Goal: Task Accomplishment & Management: Use online tool/utility

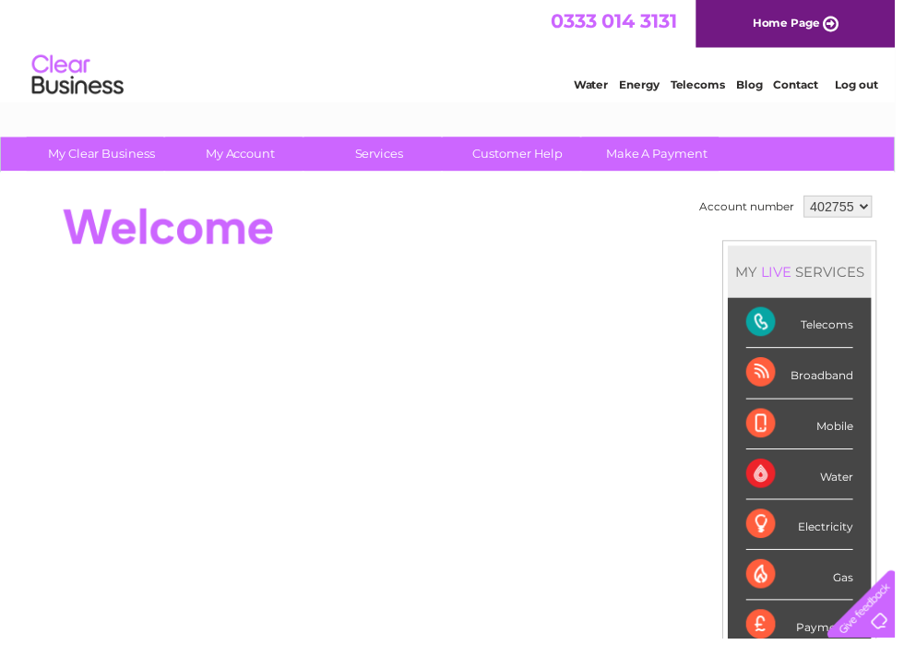
select select "967706"
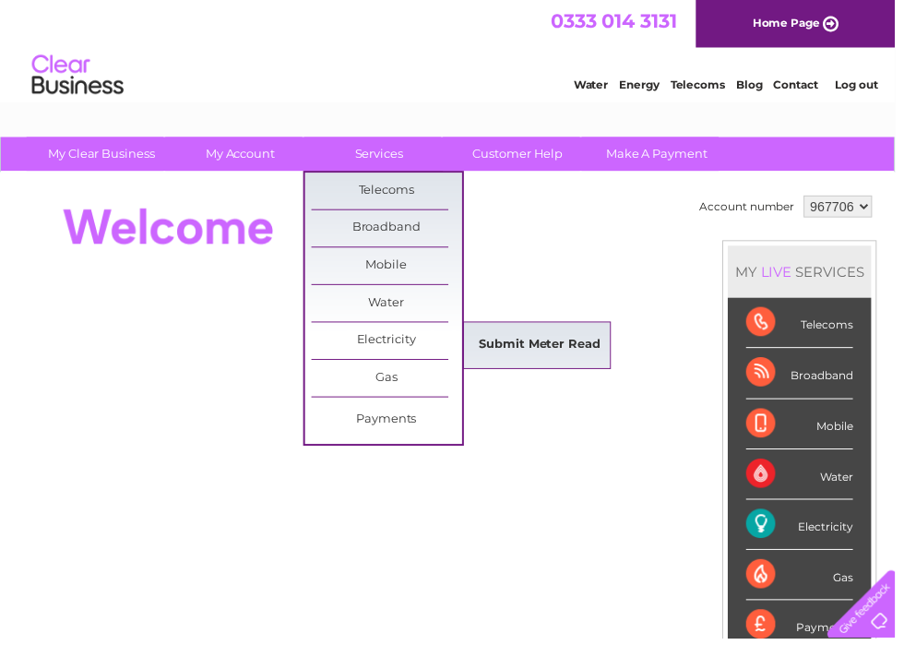
click at [545, 347] on link "Submit Meter Read" at bounding box center [546, 348] width 152 height 37
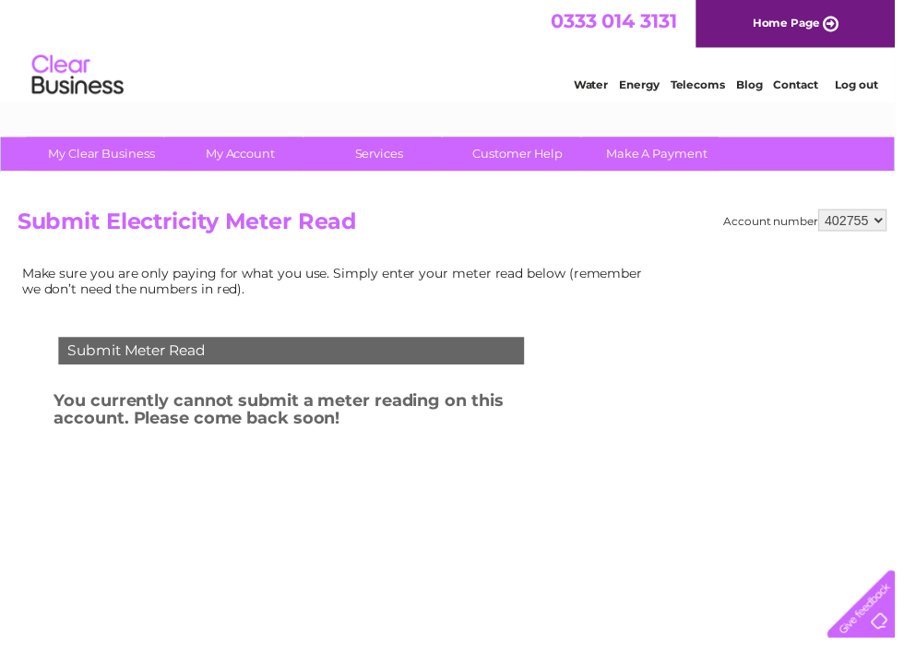
select select "967706"
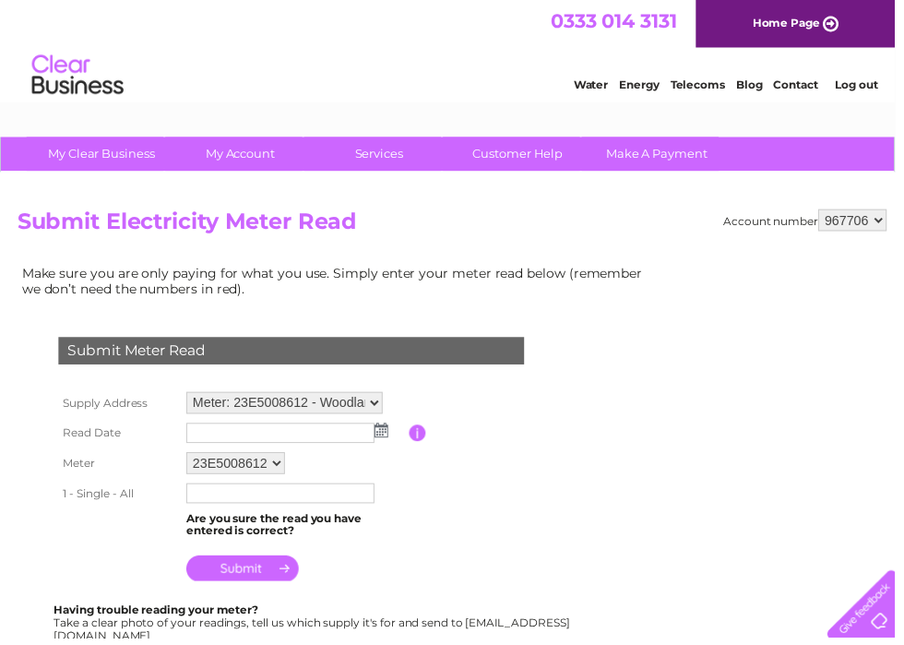
click at [383, 436] on img at bounding box center [385, 434] width 14 height 15
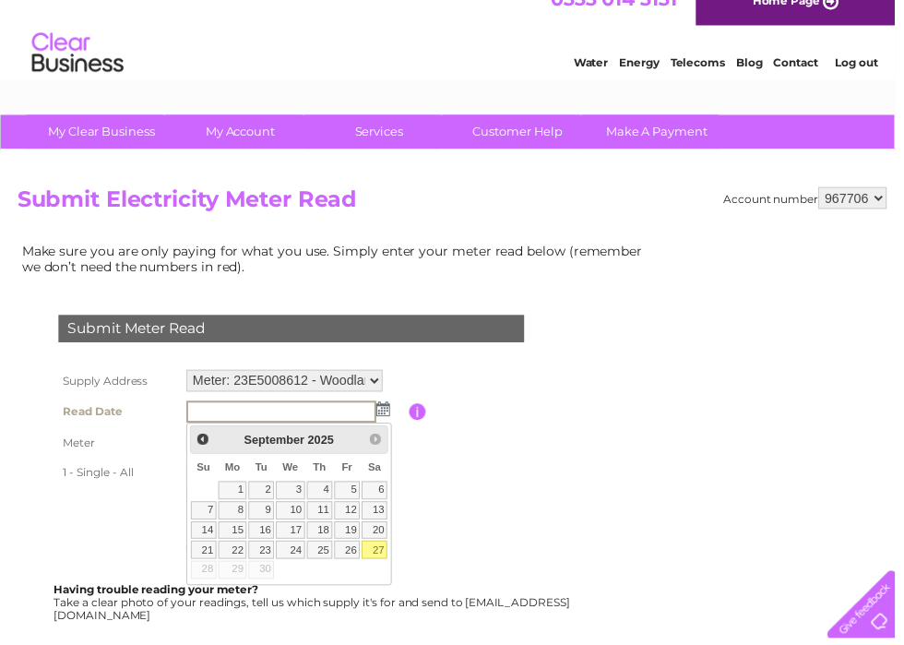
click at [376, 557] on link "27" at bounding box center [378, 554] width 26 height 18
type input "2025/09/27"
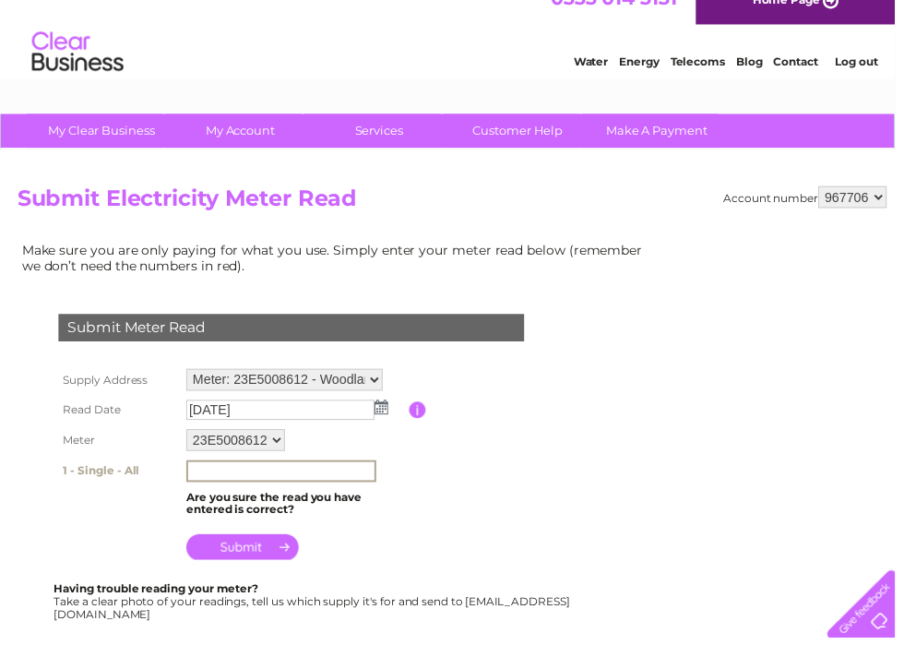
click at [271, 476] on input "text" at bounding box center [284, 476] width 192 height 22
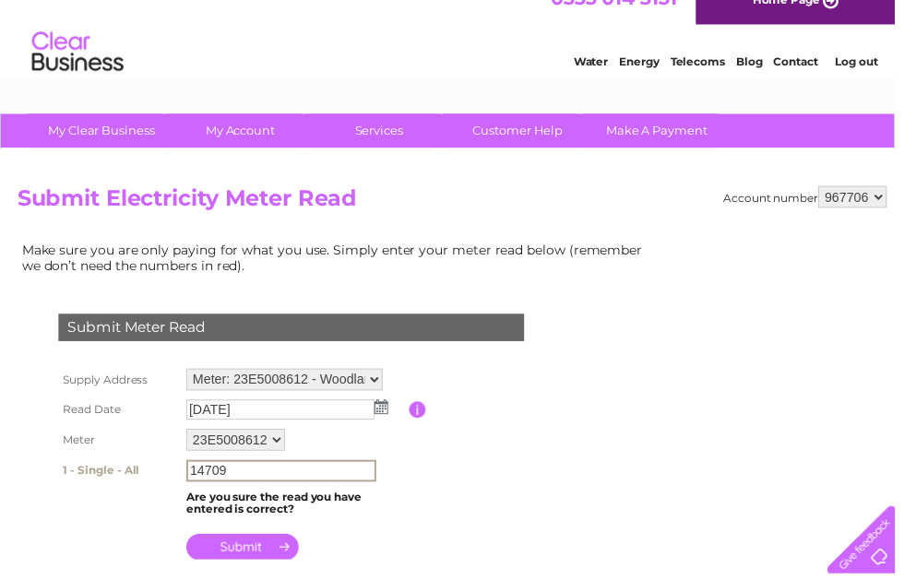
type input "14709"
click at [249, 551] on input "submit" at bounding box center [244, 553] width 113 height 26
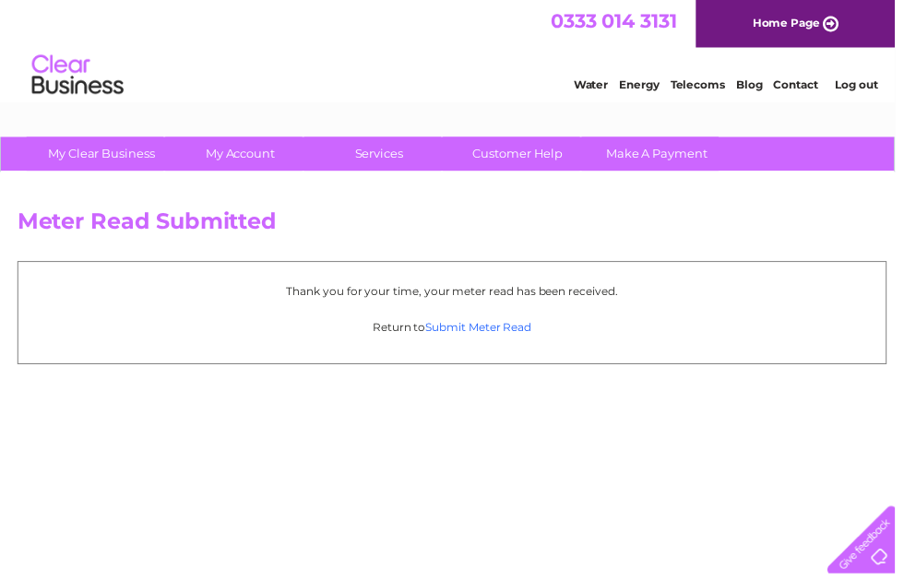
click at [500, 333] on link "Submit Meter Read" at bounding box center [483, 331] width 107 height 14
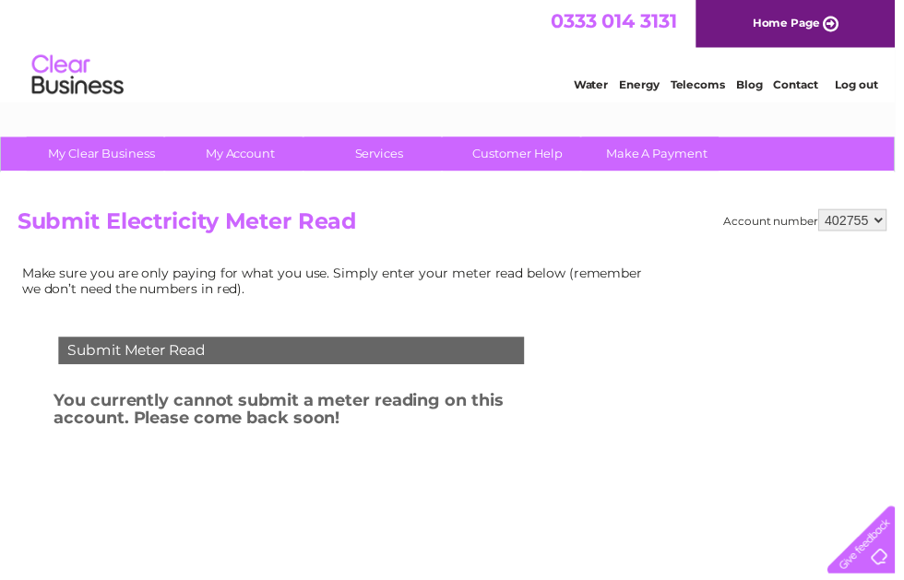
select select "967706"
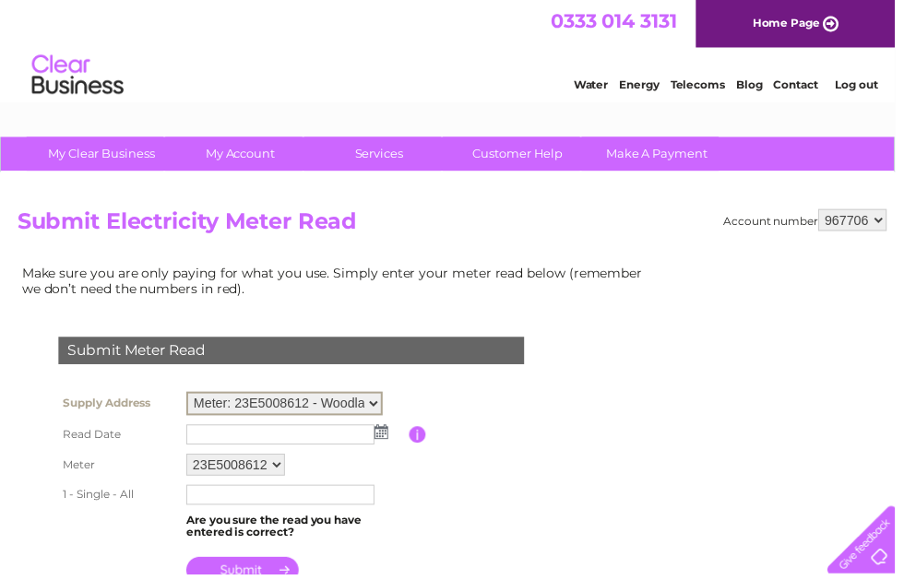
select select "132798"
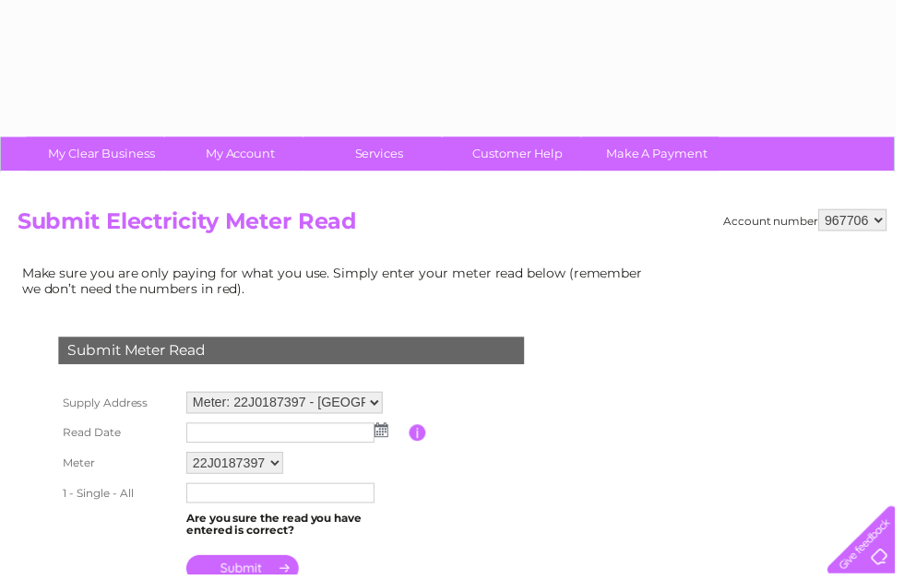
click at [385, 436] on img at bounding box center [385, 434] width 14 height 15
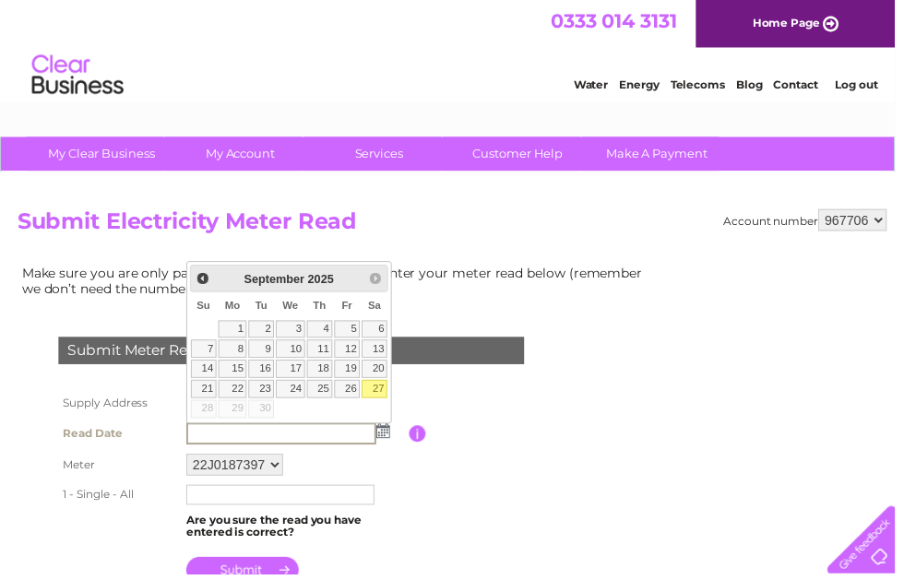
click at [376, 394] on link "27" at bounding box center [378, 393] width 26 height 18
type input "2025/09/27"
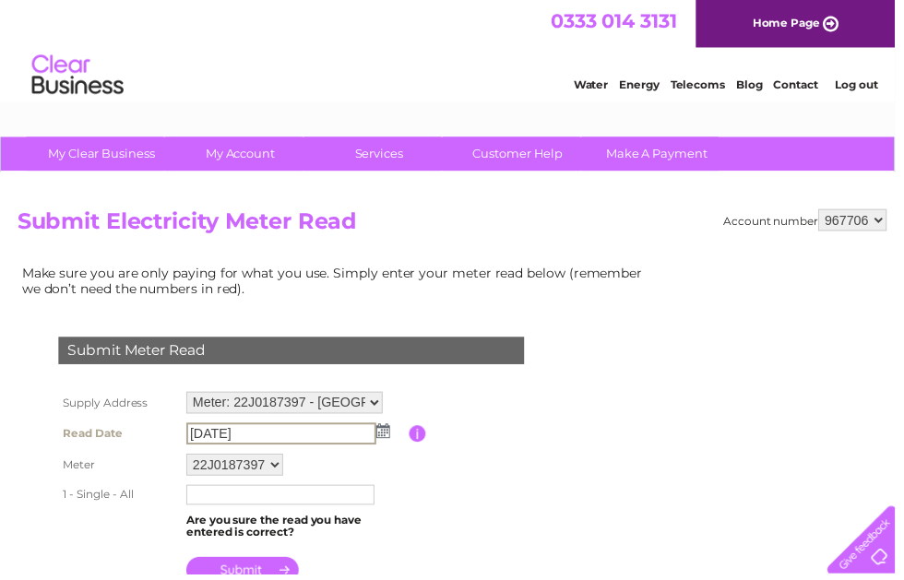
click at [287, 502] on input "text" at bounding box center [283, 500] width 190 height 20
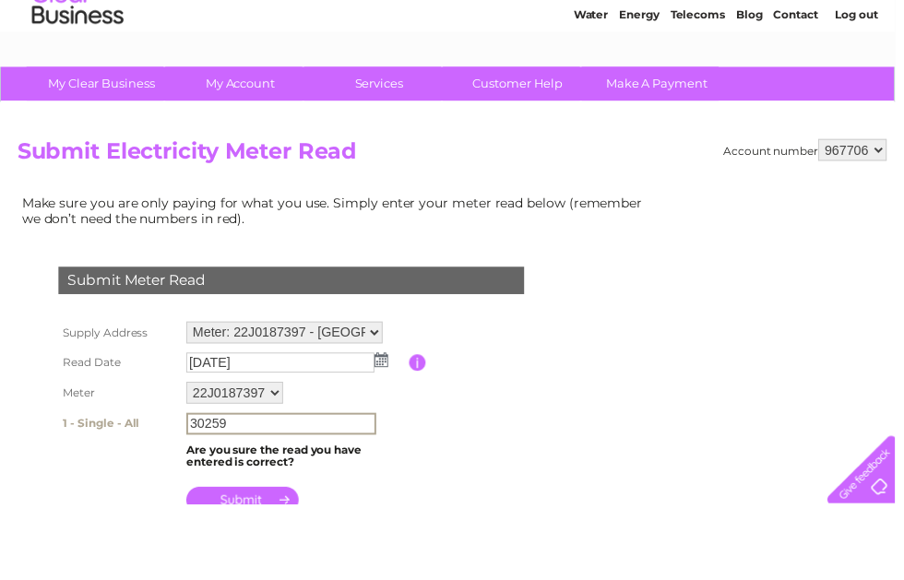
type input "30259"
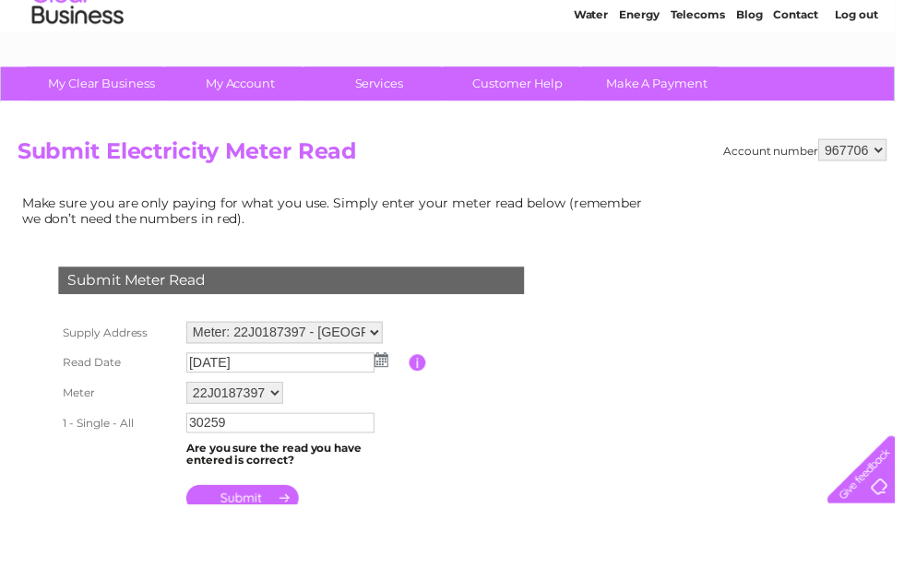
click at [257, 561] on input "submit" at bounding box center [244, 574] width 113 height 26
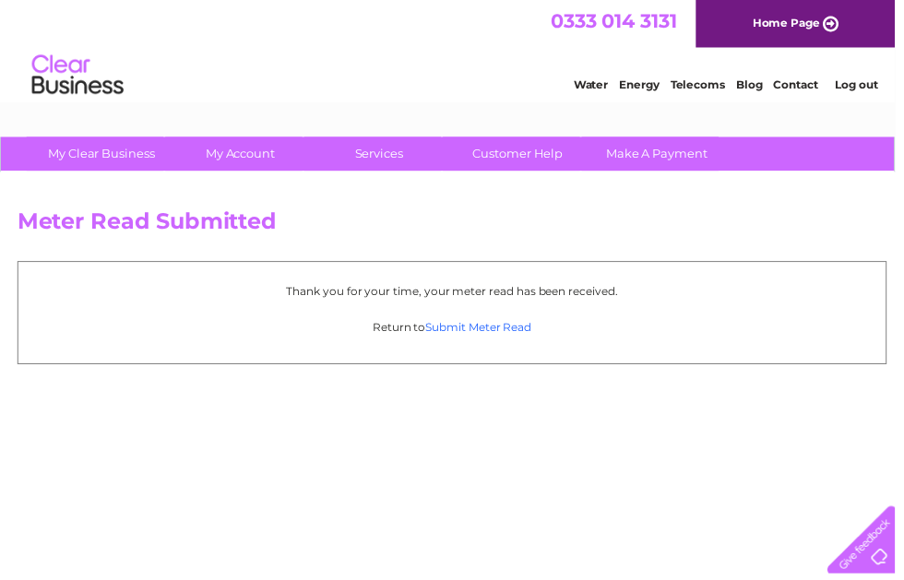
click at [512, 330] on link "Submit Meter Read" at bounding box center [483, 331] width 107 height 14
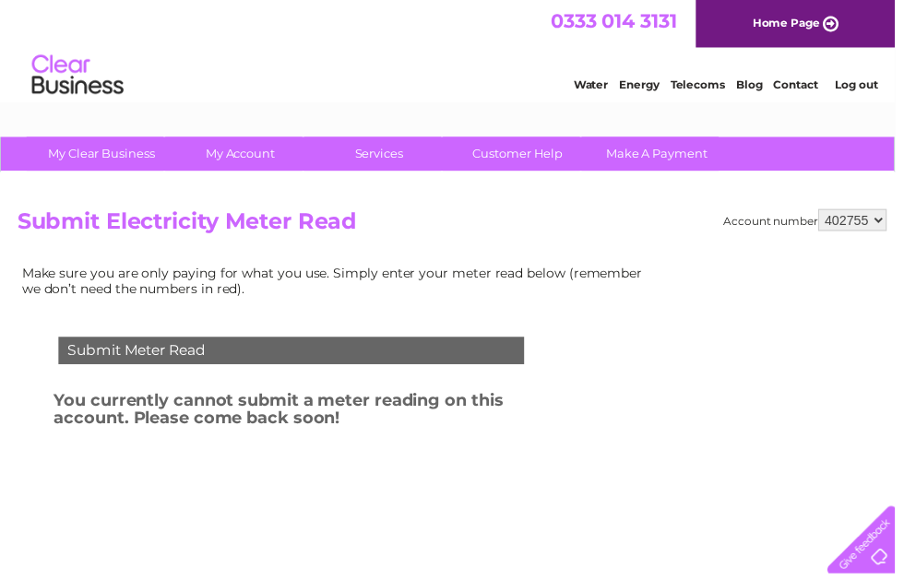
select select "967706"
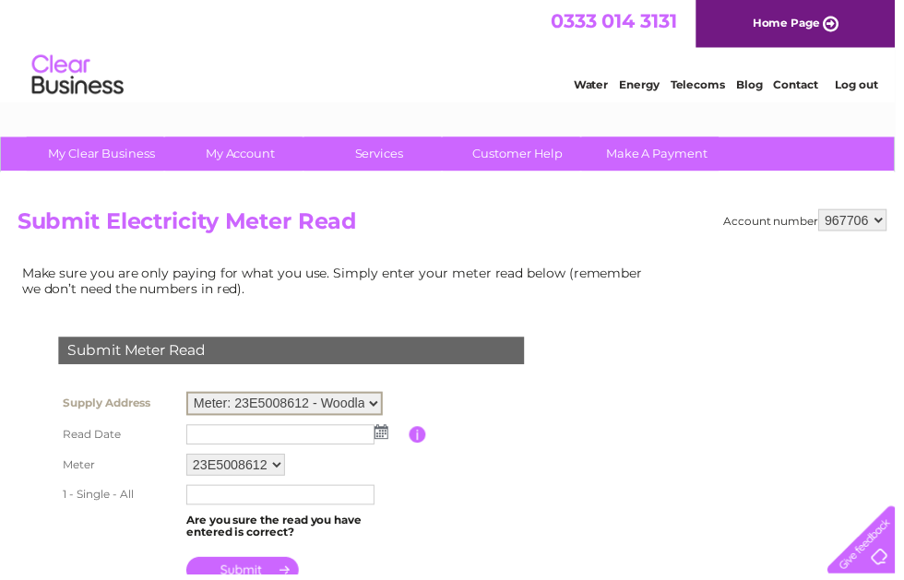
select select "132799"
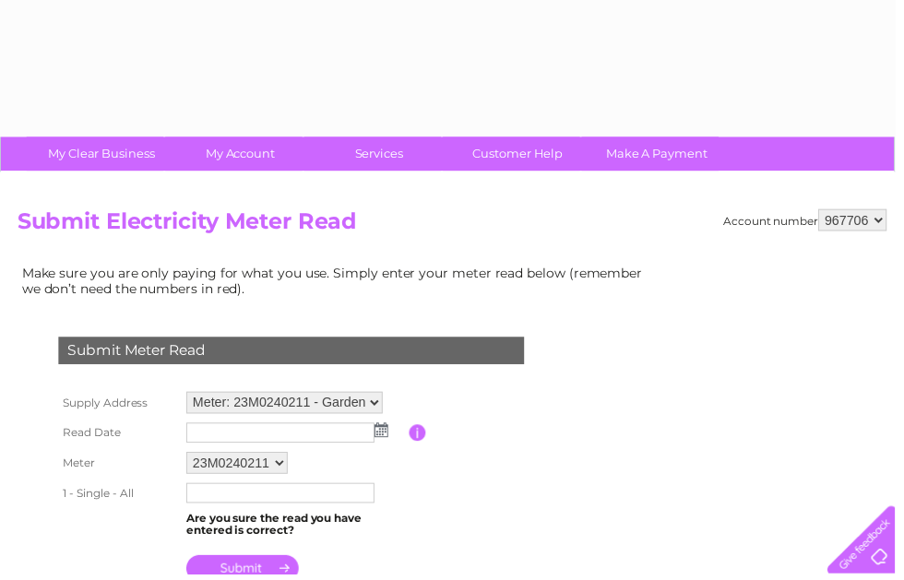
click at [383, 434] on img at bounding box center [385, 434] width 14 height 15
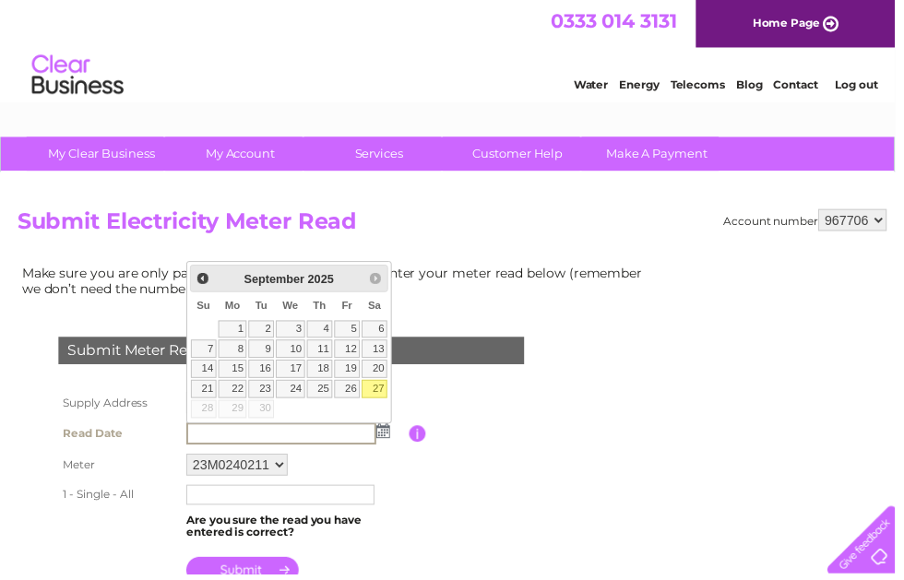
click at [383, 390] on link "27" at bounding box center [378, 393] width 26 height 18
type input "[DATE]"
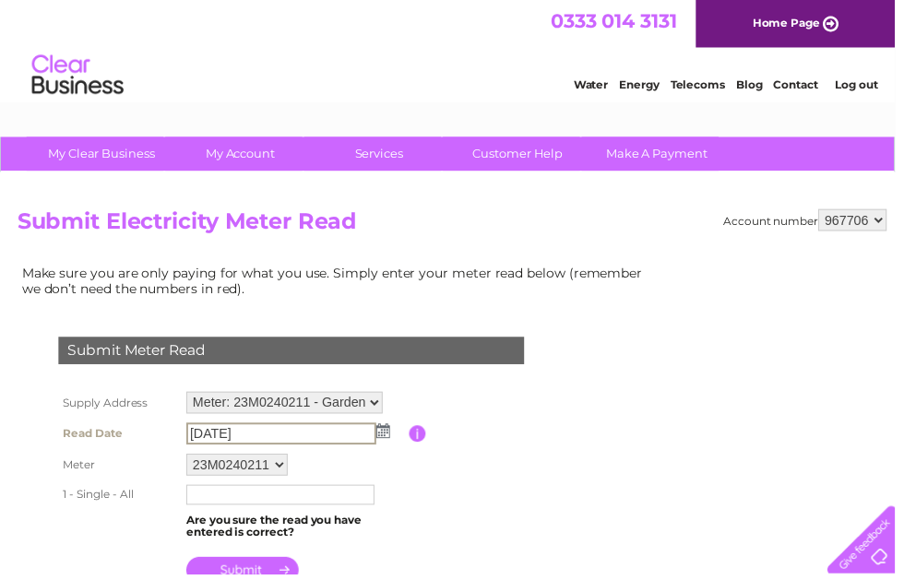
click at [334, 504] on input "text" at bounding box center [283, 500] width 190 height 20
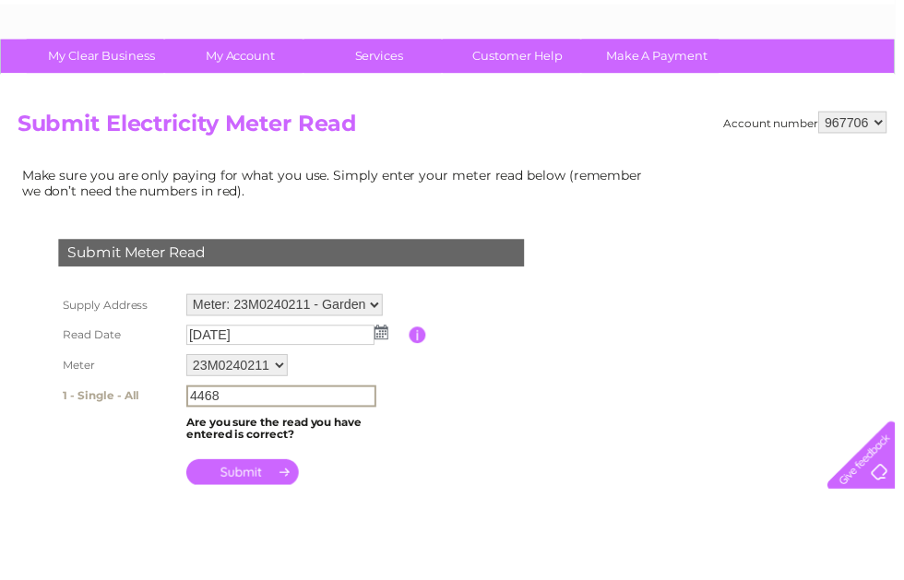
scroll to position [21, 0]
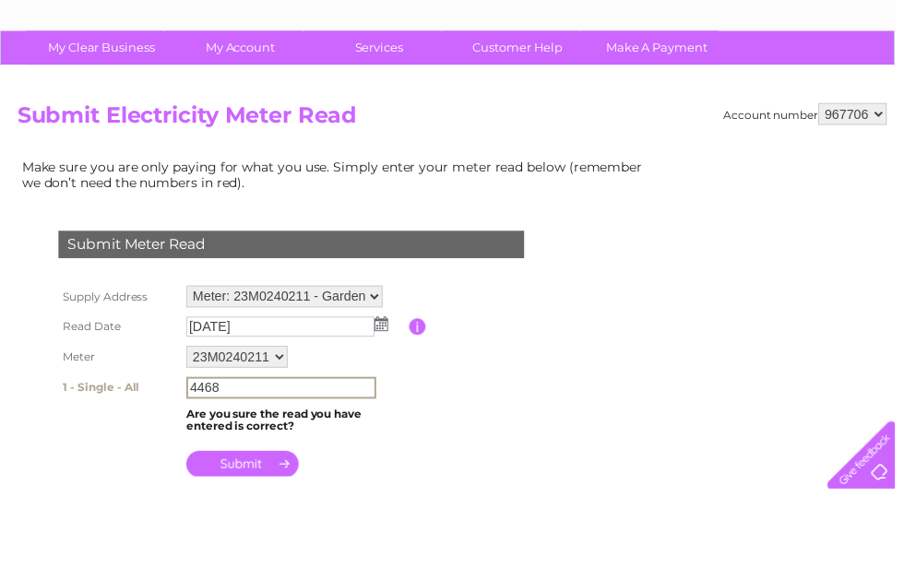
type input "4468"
click at [252, 542] on input "submit" at bounding box center [244, 555] width 113 height 26
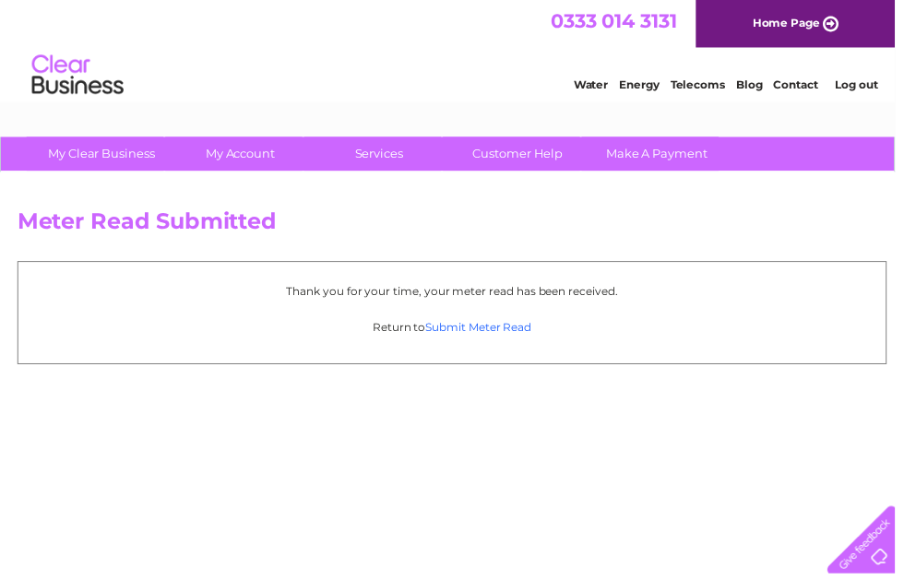
click at [495, 329] on link "Submit Meter Read" at bounding box center [483, 331] width 107 height 14
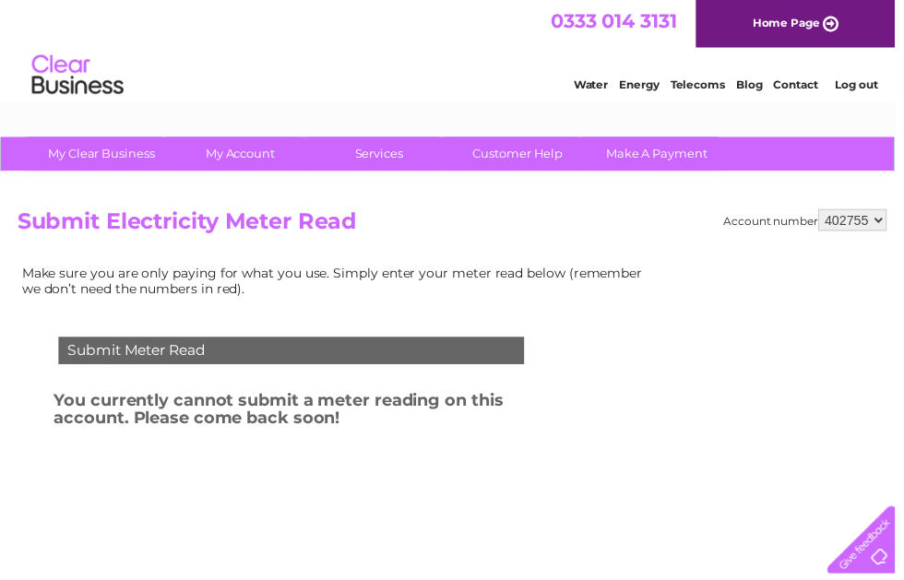
select select "967706"
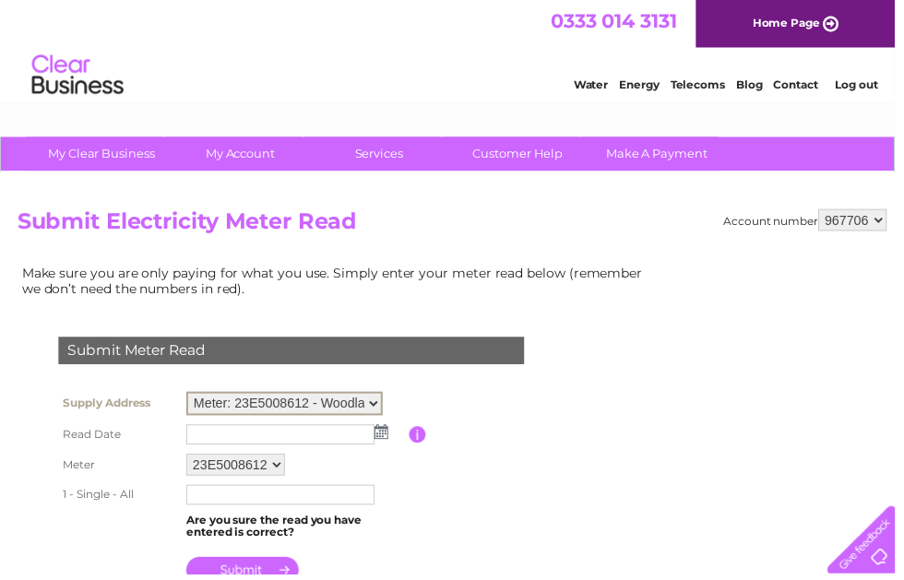
select select "132802"
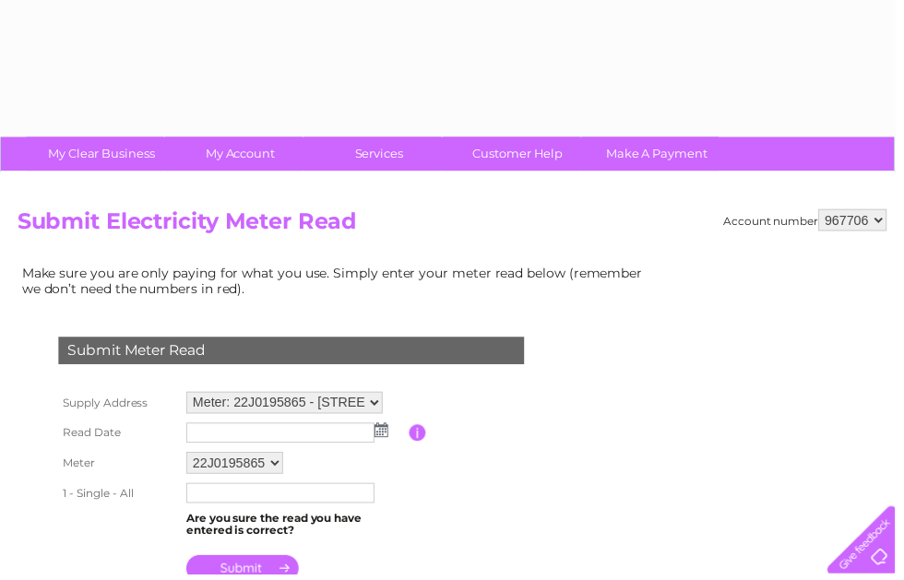
click at [388, 435] on img at bounding box center [385, 434] width 14 height 15
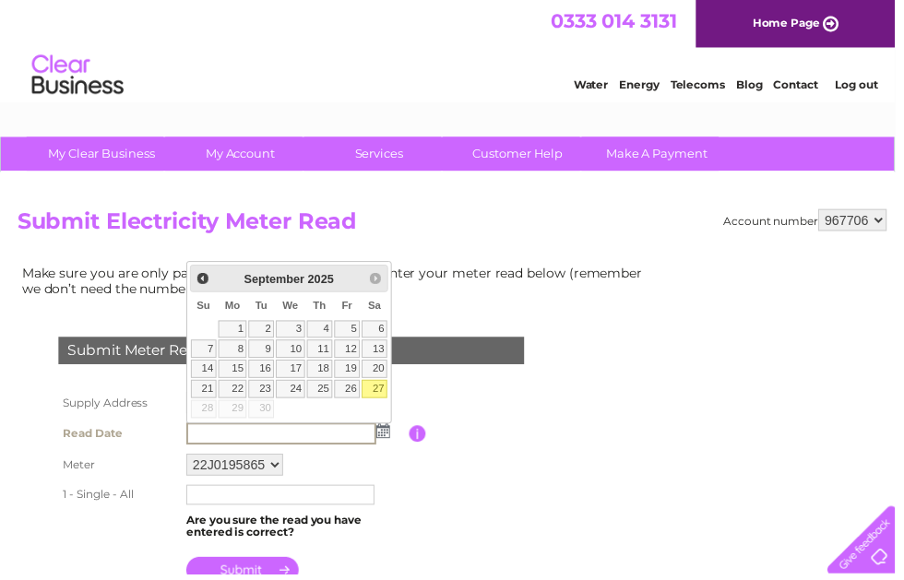
click at [382, 391] on link "27" at bounding box center [378, 393] width 26 height 18
type input "[DATE]"
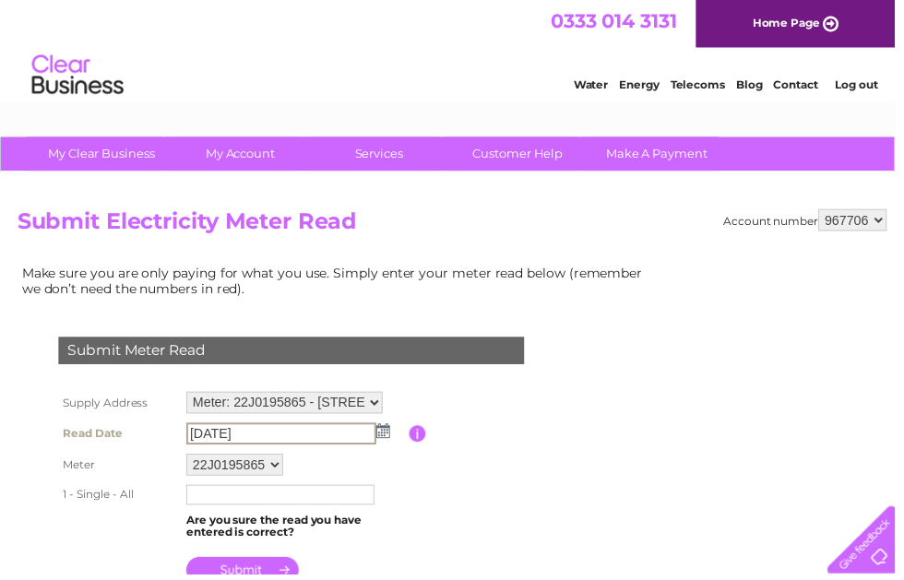
click at [314, 502] on input "text" at bounding box center [283, 500] width 190 height 20
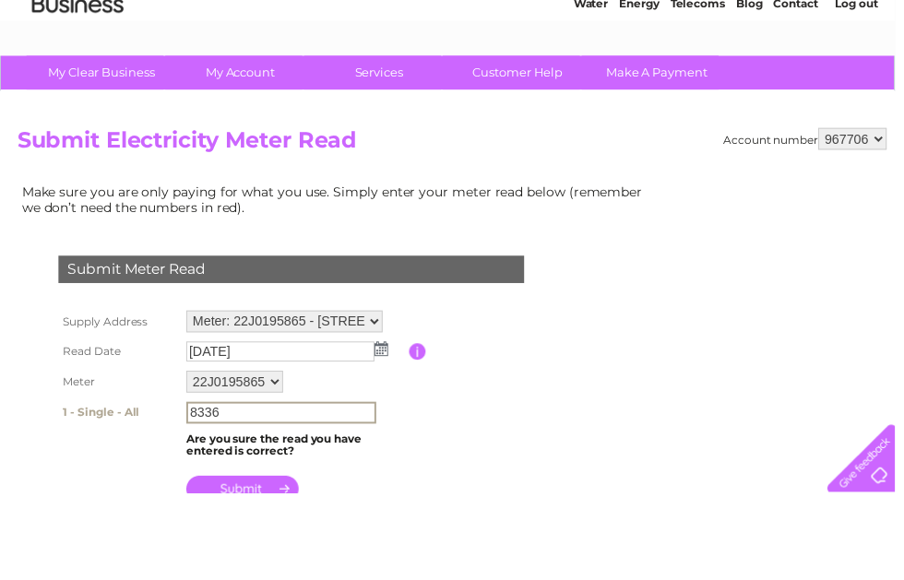
type input "8336"
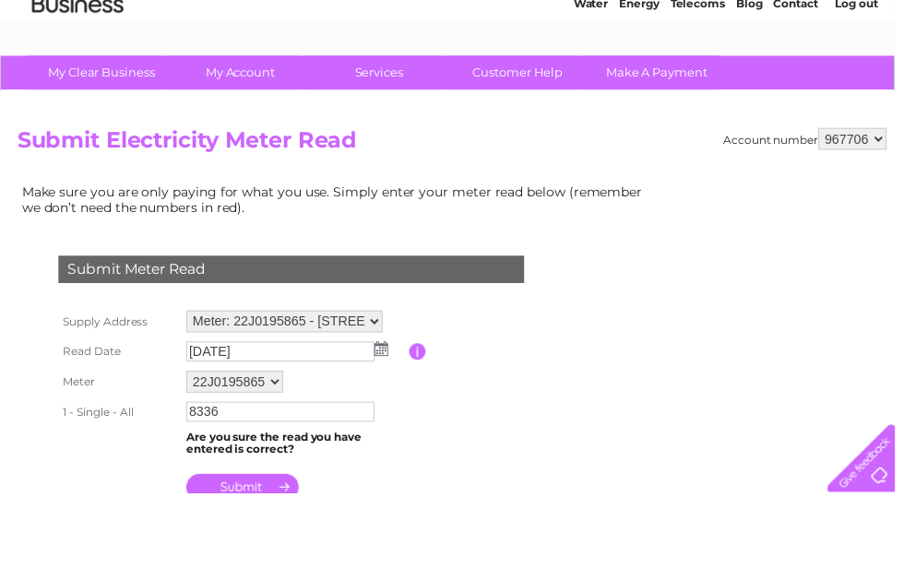
click at [257, 561] on input "submit" at bounding box center [244, 574] width 113 height 26
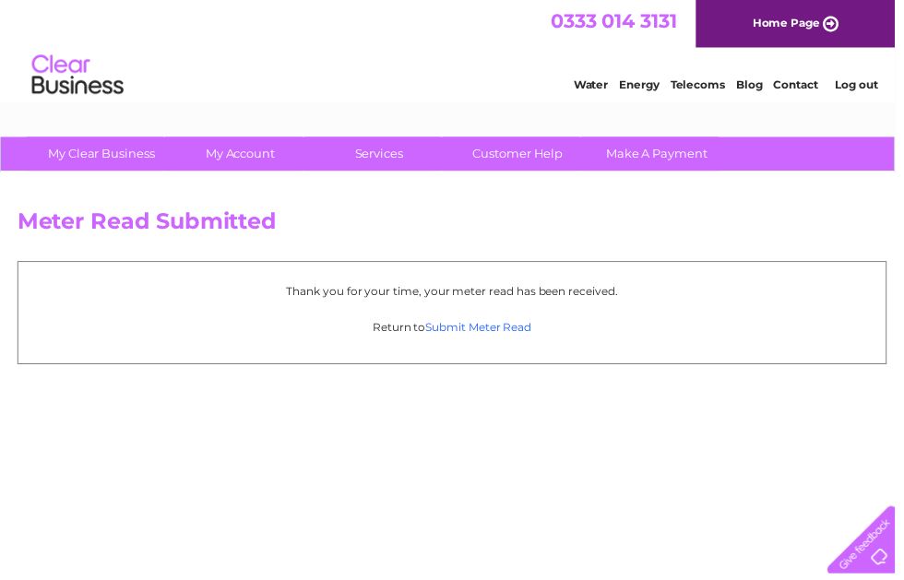
click at [487, 330] on link "Submit Meter Read" at bounding box center [483, 331] width 107 height 14
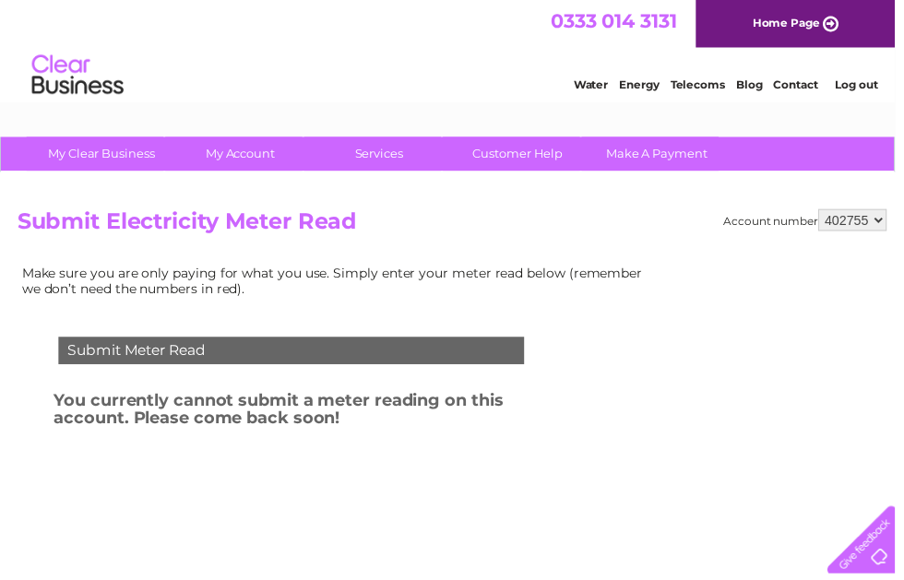
select select "967706"
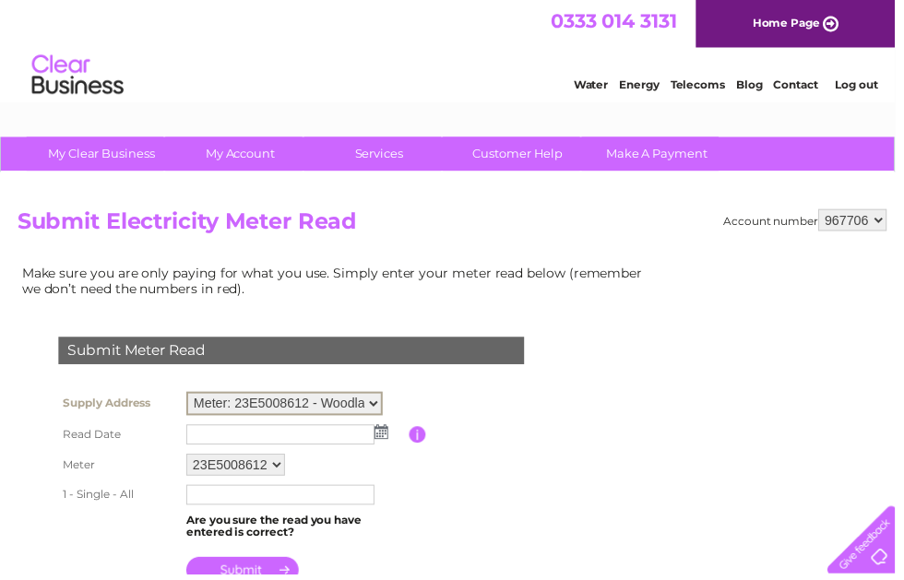
select select "132803"
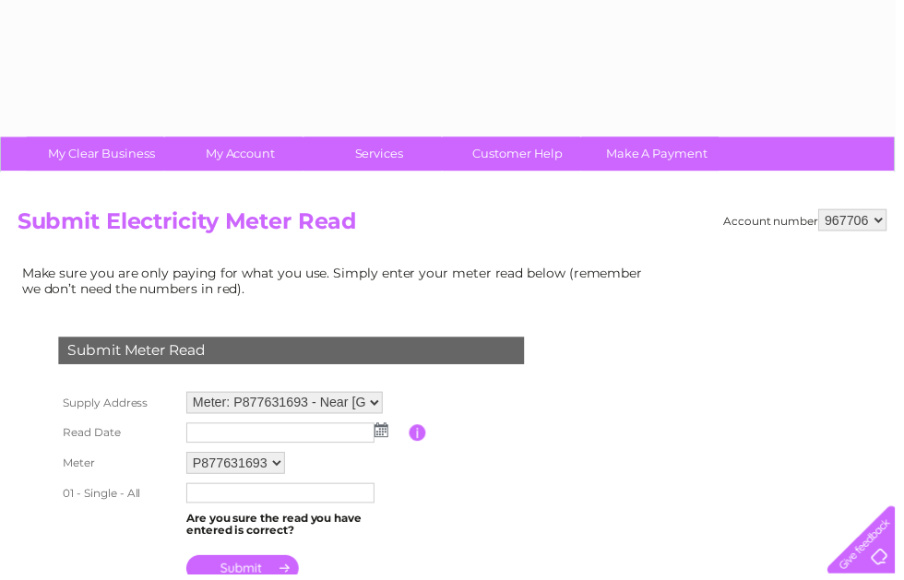
click at [386, 434] on img at bounding box center [385, 434] width 14 height 15
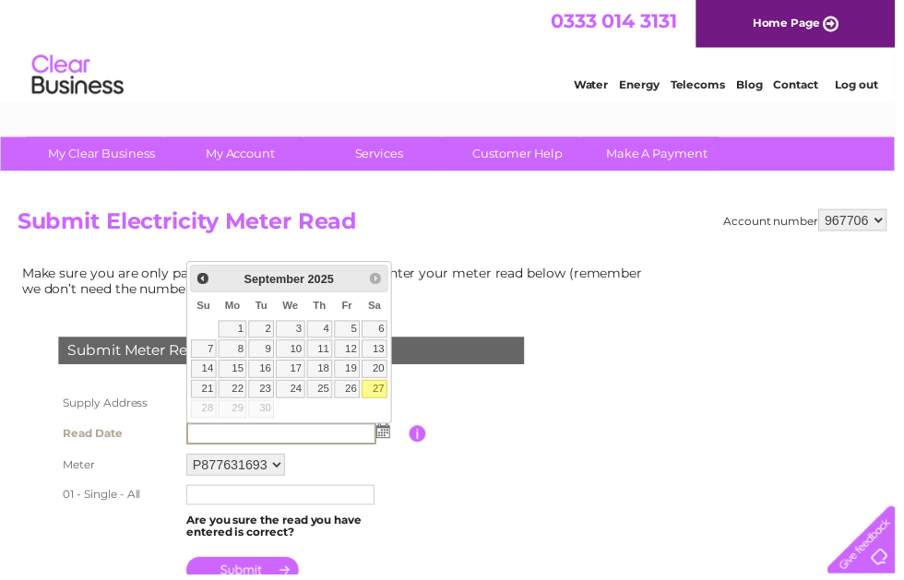
click at [379, 391] on link "27" at bounding box center [378, 393] width 26 height 18
type input "[DATE]"
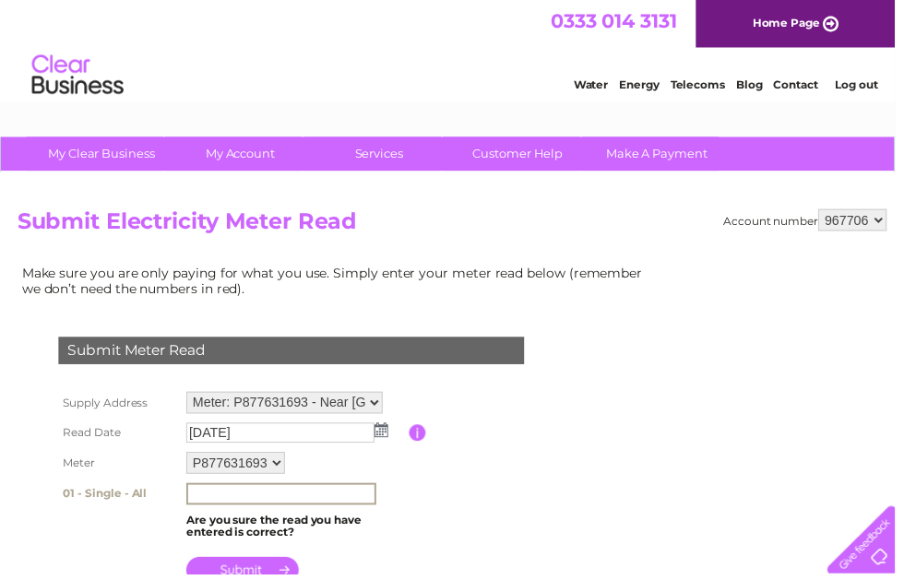
click at [307, 505] on input "text" at bounding box center [284, 499] width 192 height 22
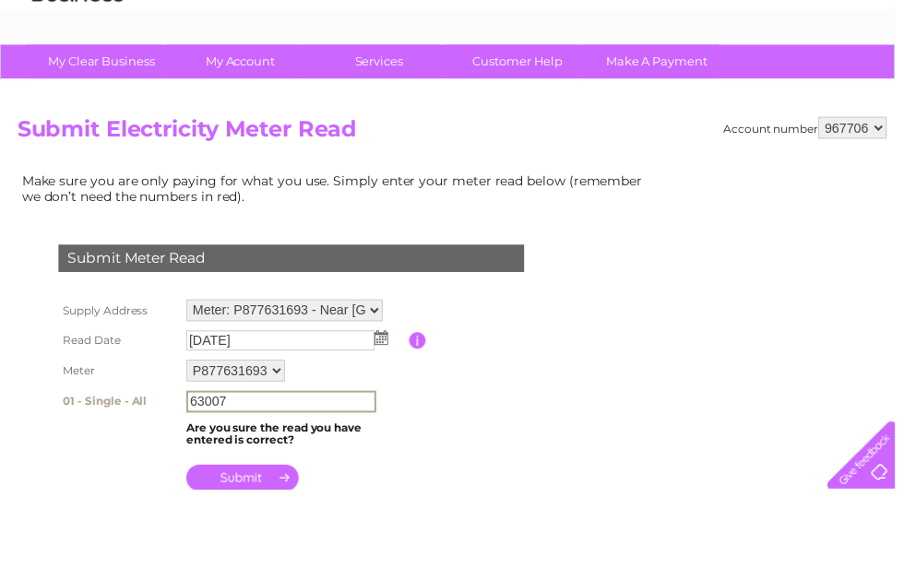
scroll to position [12, 0]
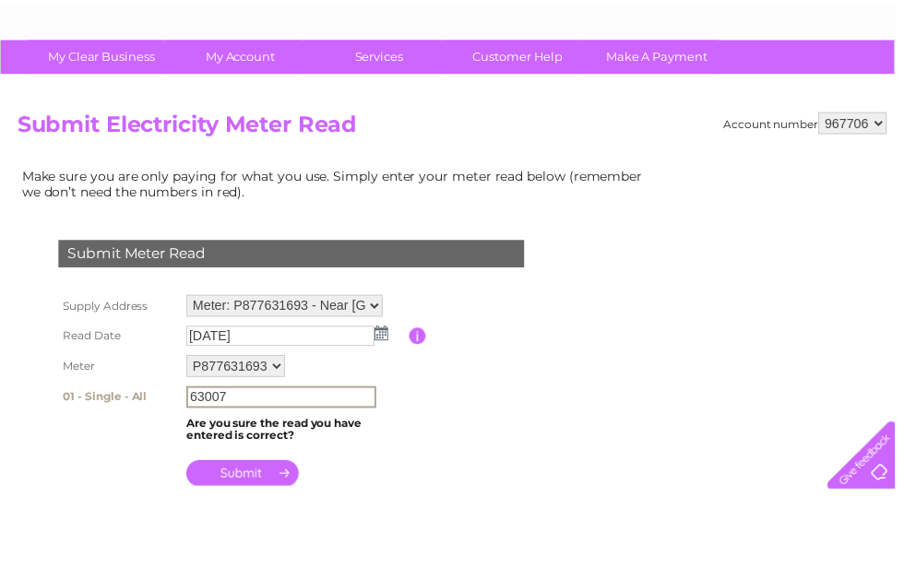
type input "63007"
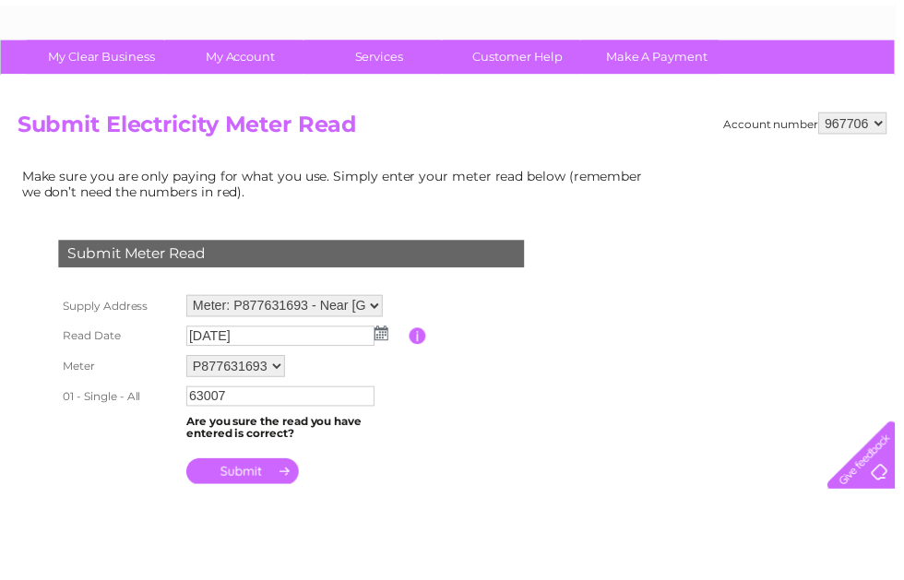
click at [262, 549] on input "submit" at bounding box center [244, 562] width 113 height 26
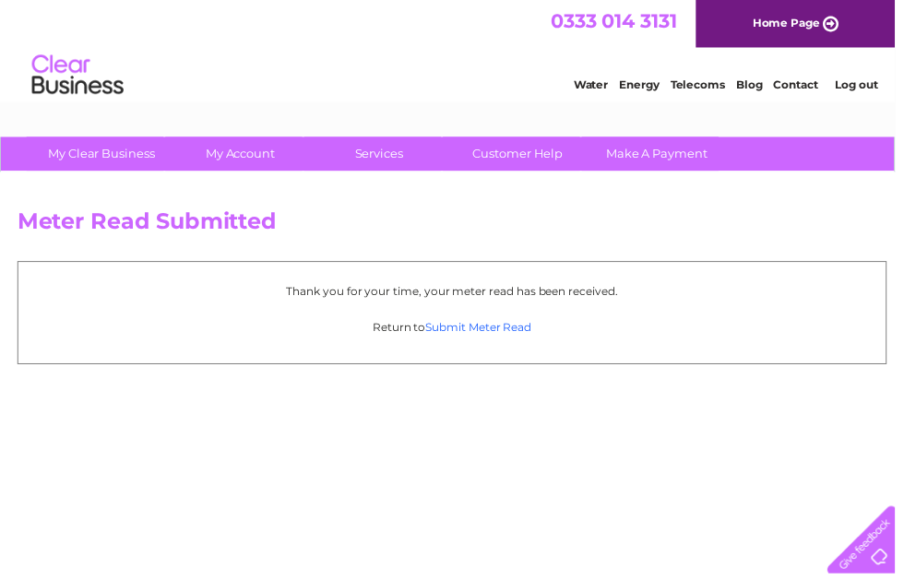
click at [478, 331] on link "Submit Meter Read" at bounding box center [483, 331] width 107 height 14
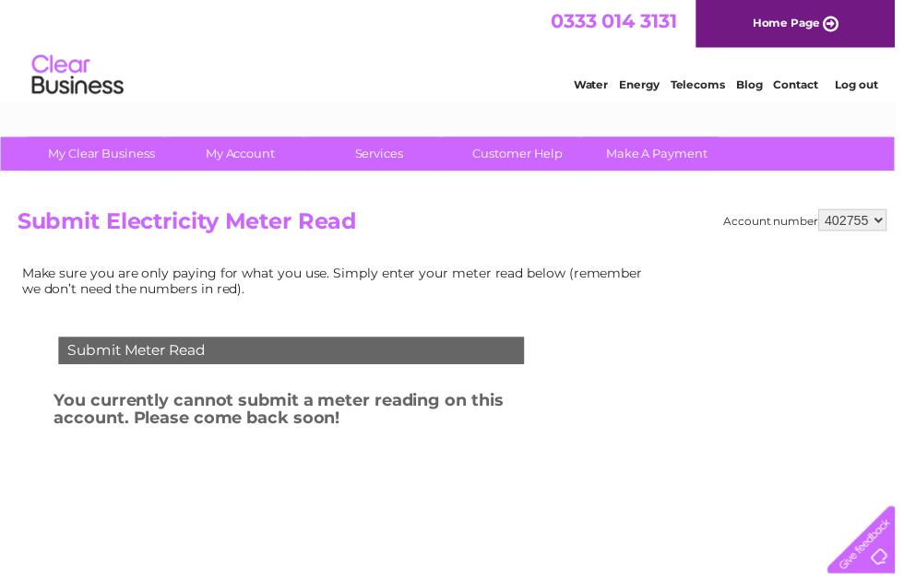
select select "967706"
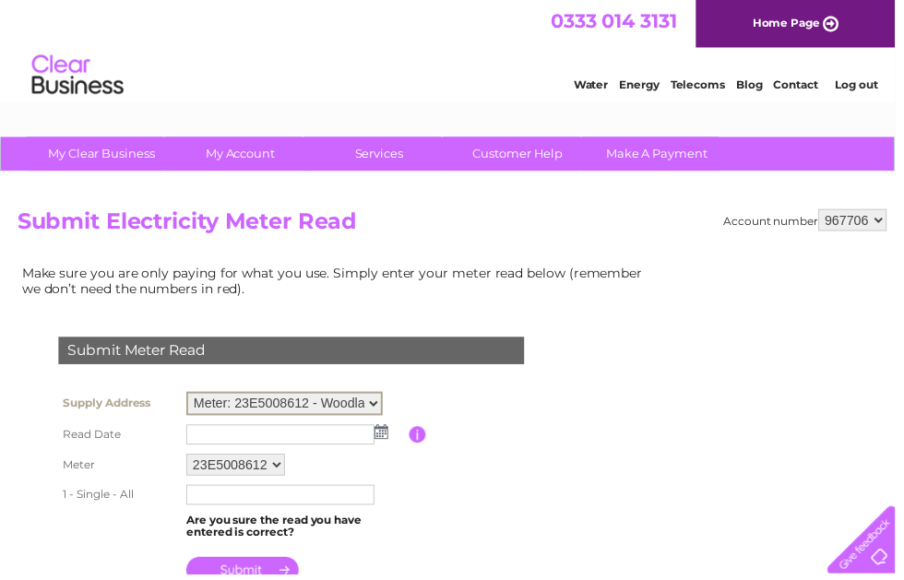
select select "132801"
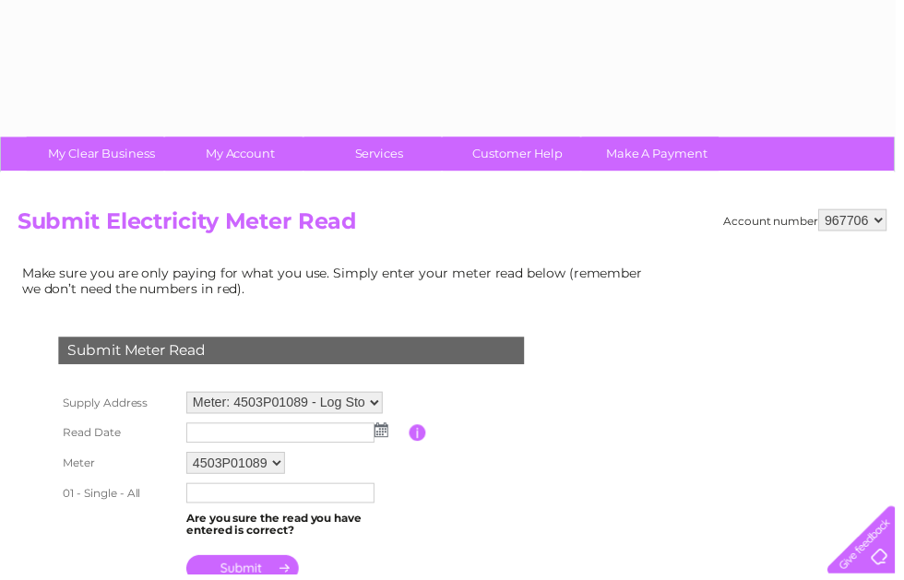
click at [384, 439] on img at bounding box center [385, 434] width 14 height 15
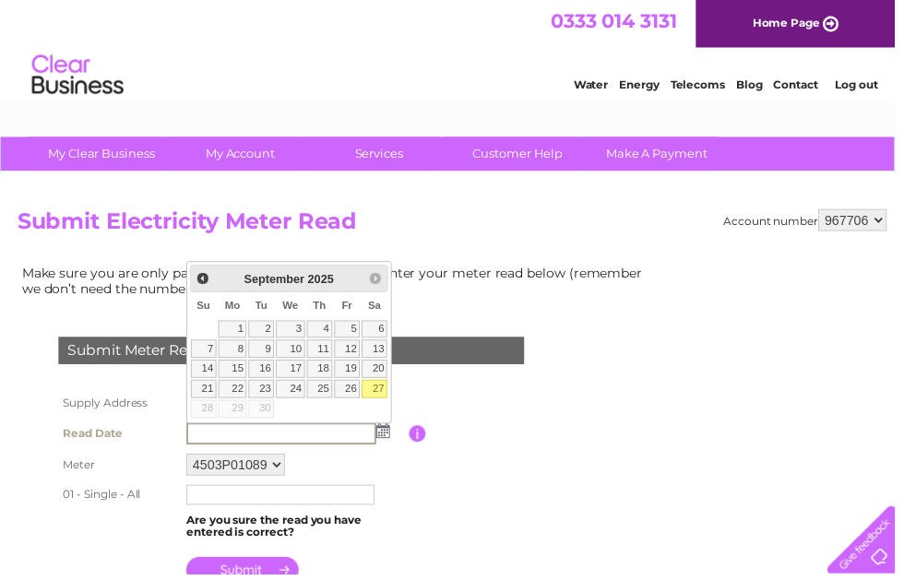
click at [385, 390] on link "27" at bounding box center [378, 393] width 26 height 18
type input "[DATE]"
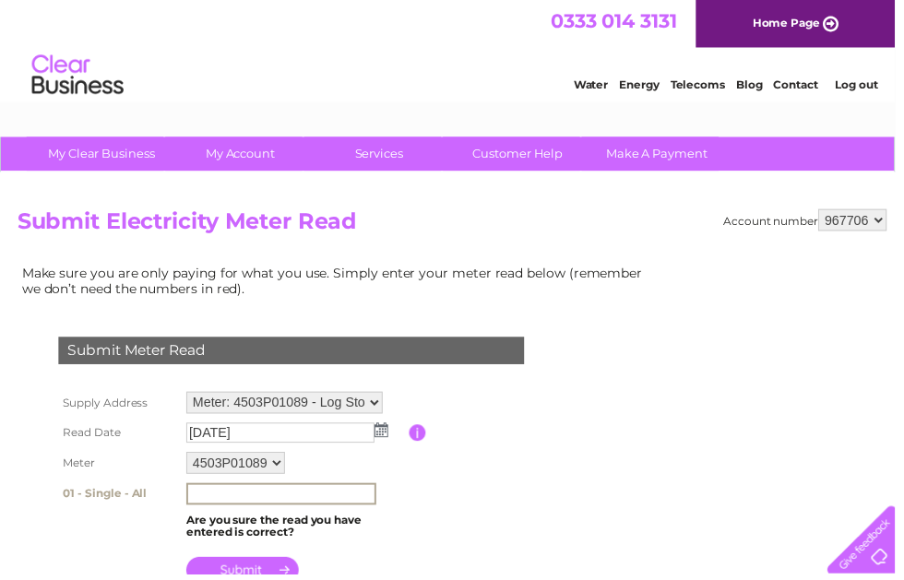
click at [340, 509] on input "text" at bounding box center [284, 499] width 192 height 22
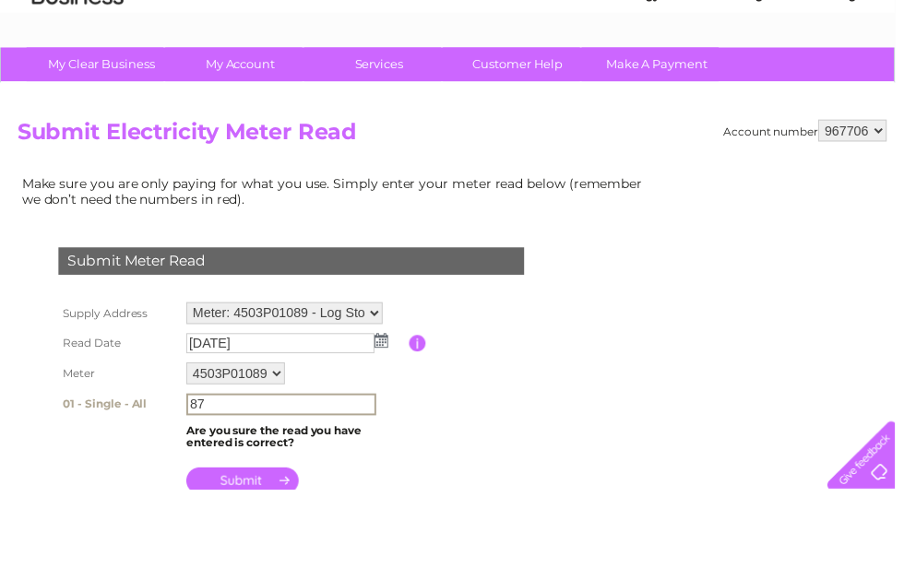
scroll to position [6, 0]
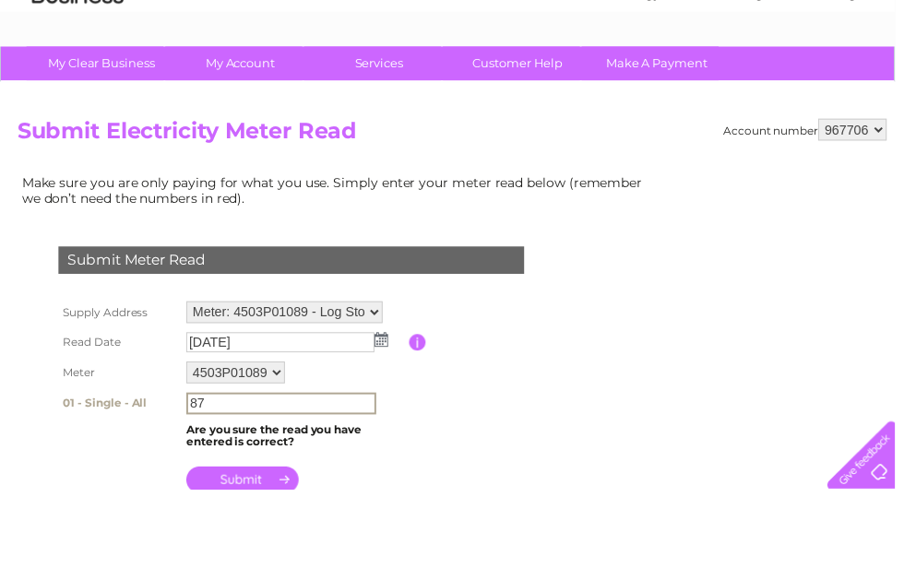
type input "87"
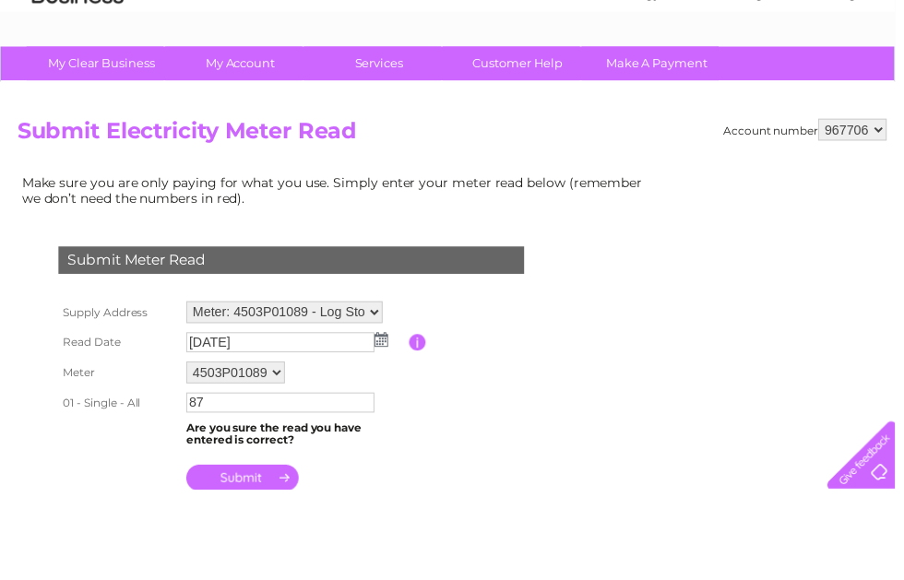
click at [245, 555] on input "submit" at bounding box center [244, 568] width 113 height 26
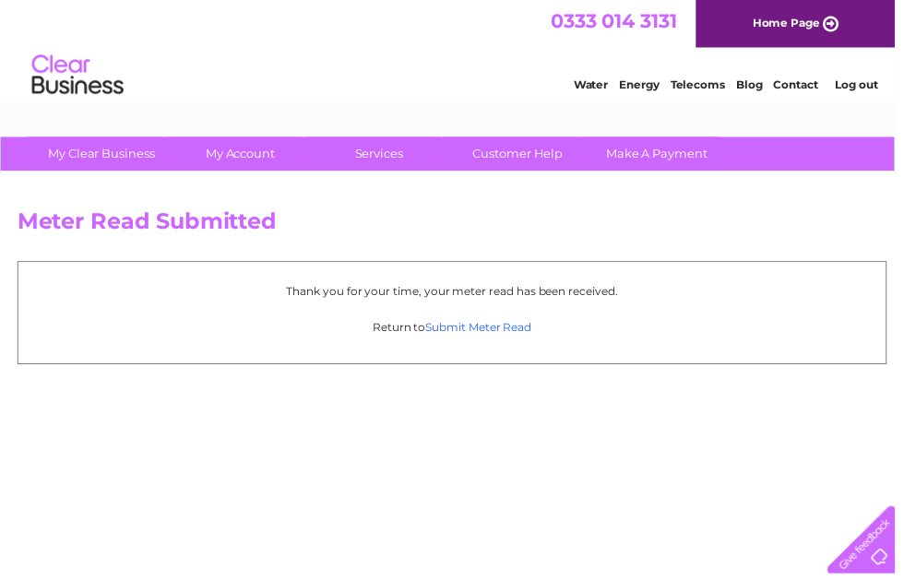
click at [468, 332] on link "Submit Meter Read" at bounding box center [483, 331] width 107 height 14
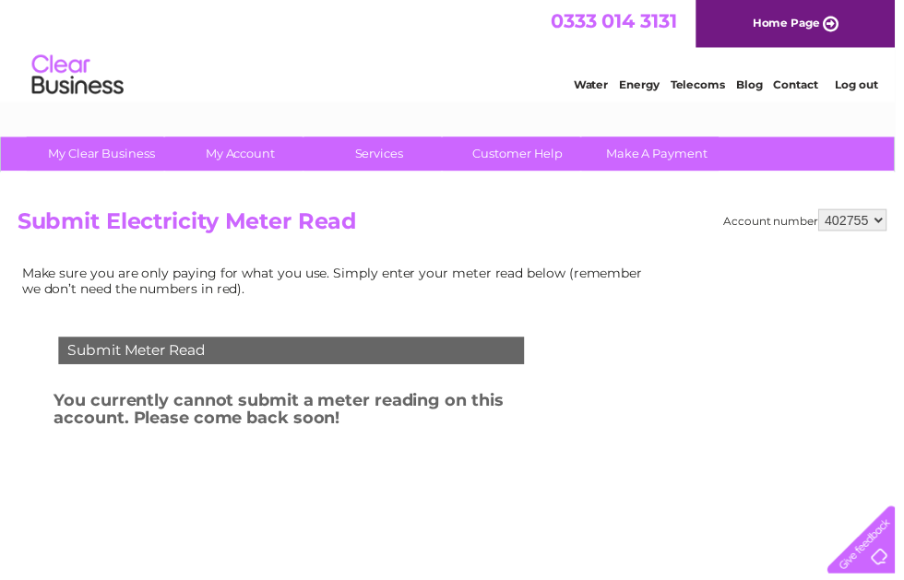
select select "967706"
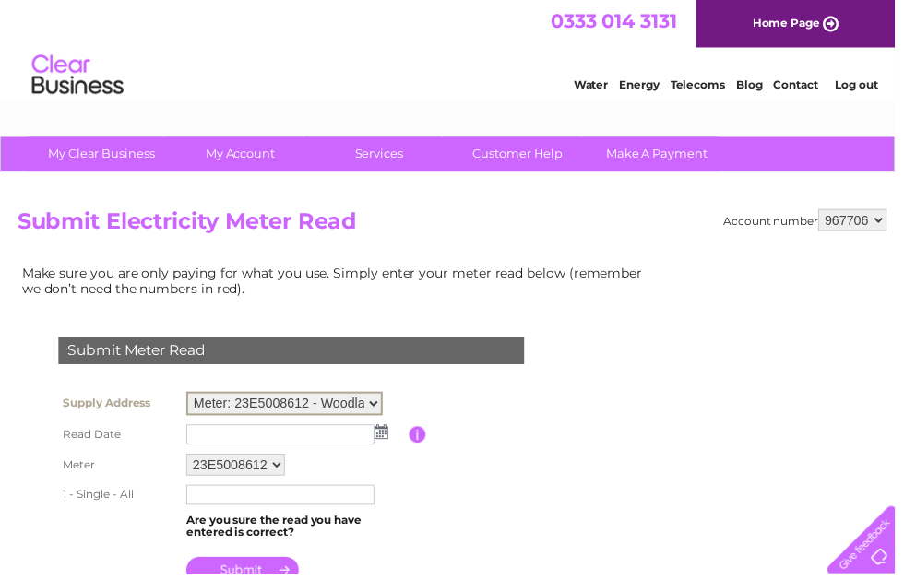
select select "132804"
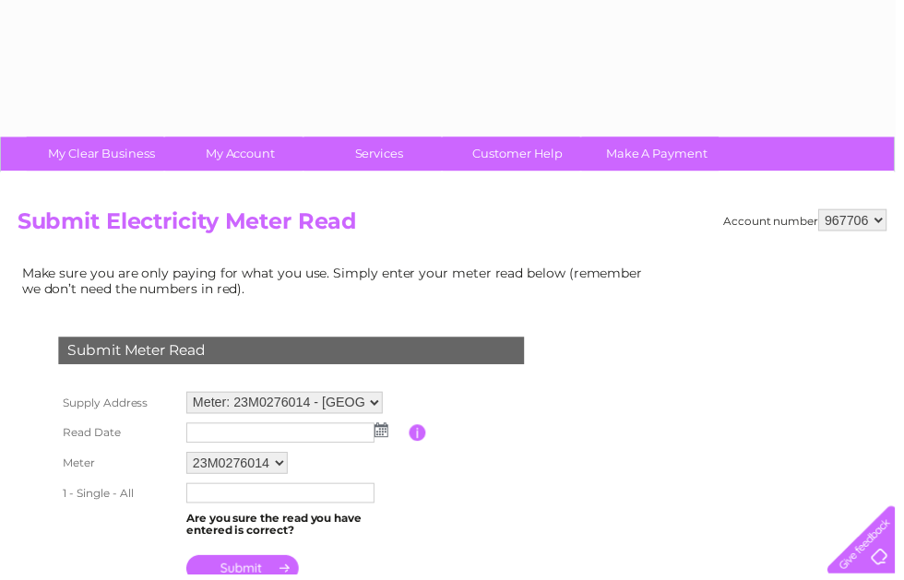
click at [387, 436] on img at bounding box center [385, 434] width 14 height 15
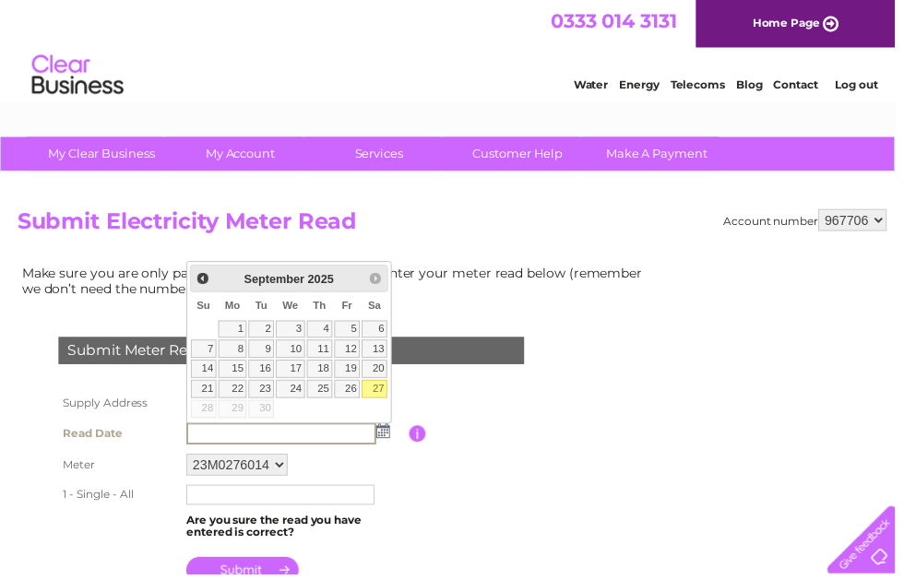
click at [381, 391] on link "27" at bounding box center [378, 393] width 26 height 18
type input "[DATE]"
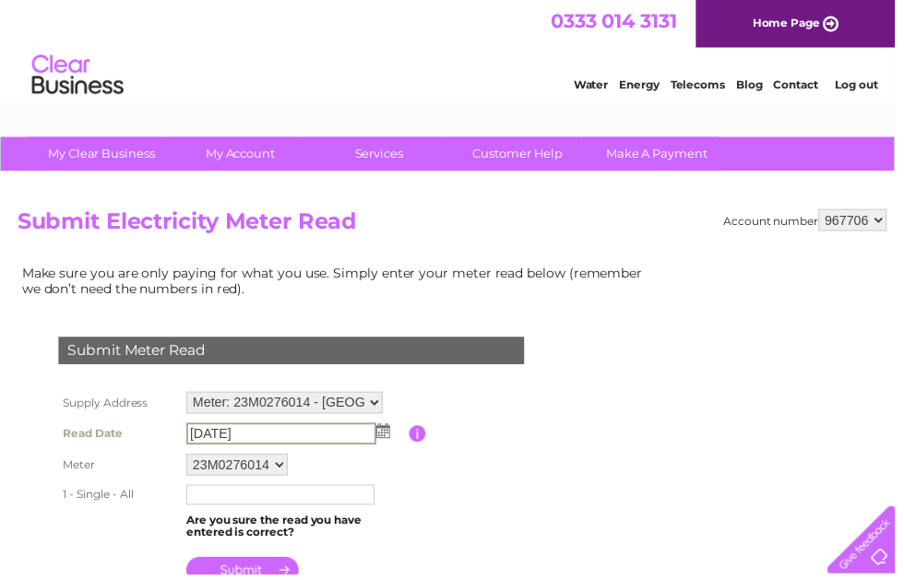
click at [331, 506] on input "text" at bounding box center [283, 500] width 190 height 20
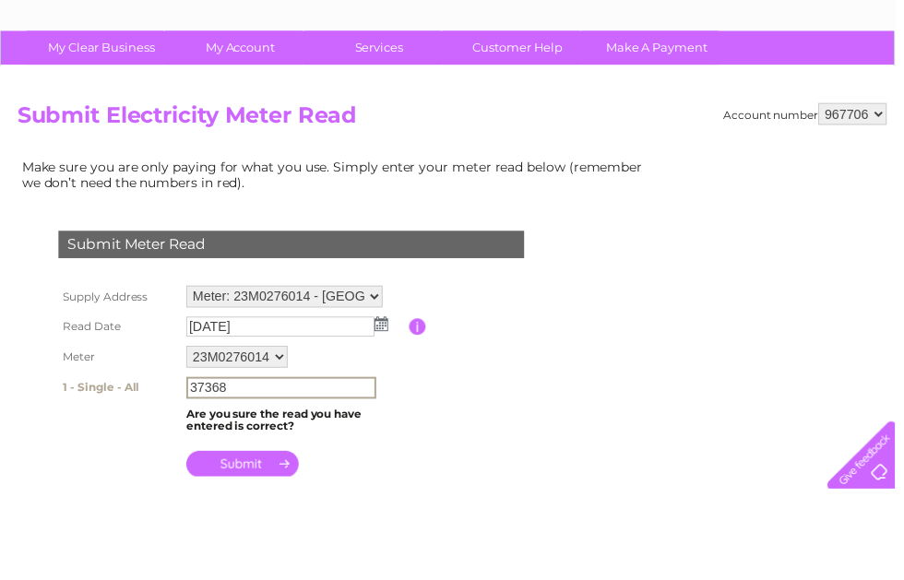
scroll to position [26, 0]
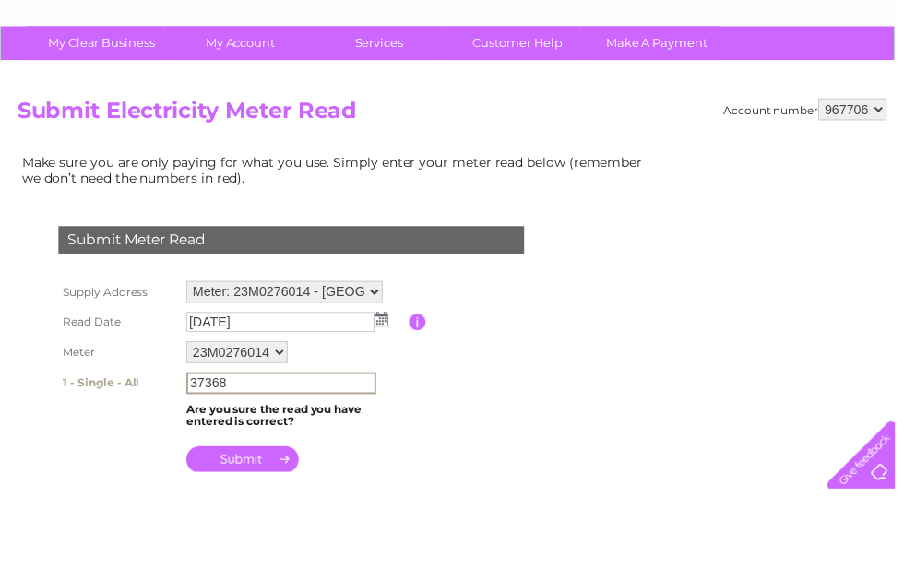
type input "37368"
click at [264, 537] on input "submit" at bounding box center [244, 550] width 113 height 26
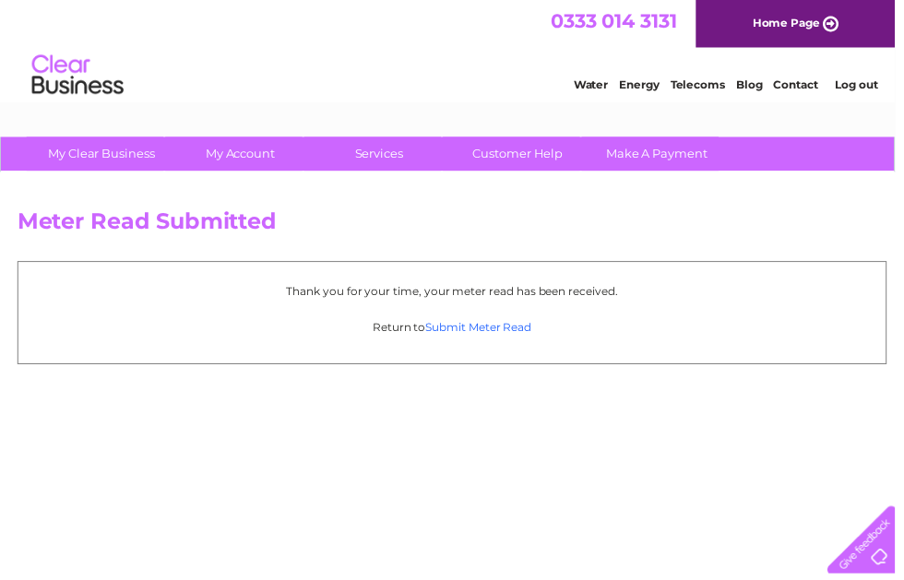
click at [520, 329] on link "Submit Meter Read" at bounding box center [483, 331] width 107 height 14
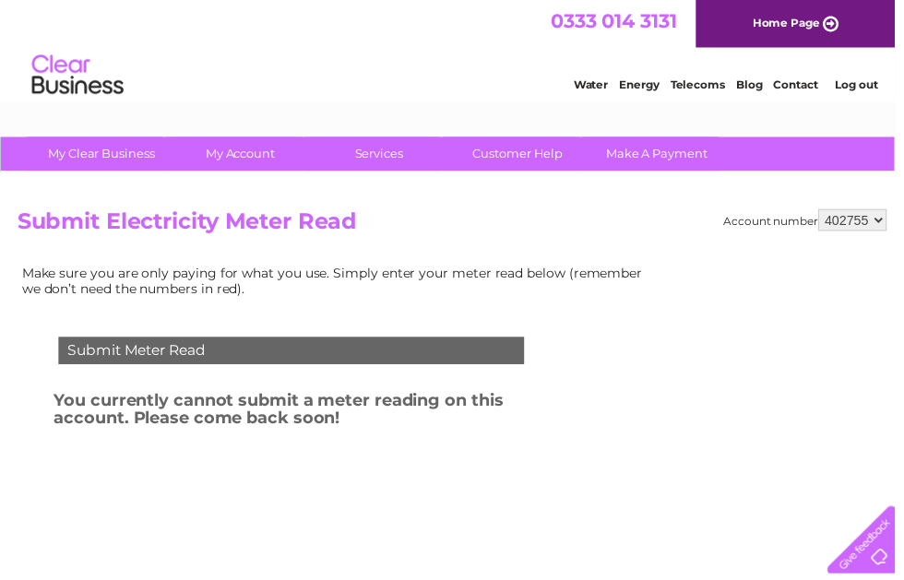
select select "967706"
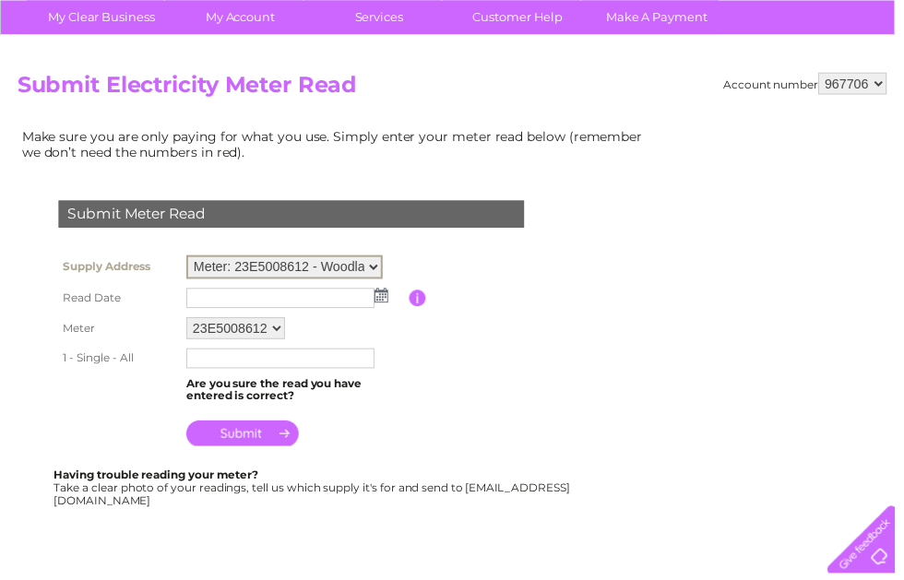
select select "132805"
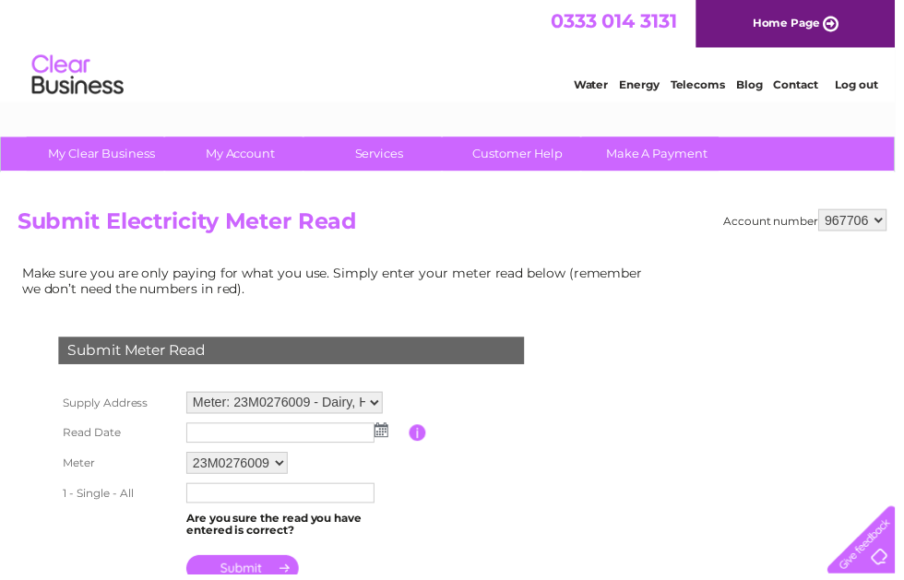
click at [387, 436] on img at bounding box center [385, 434] width 14 height 15
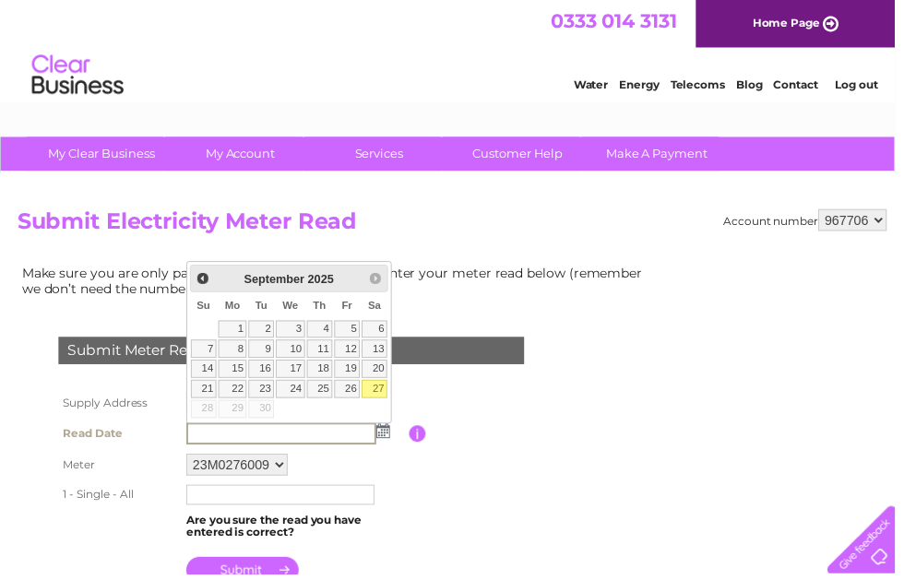
click at [381, 391] on link "27" at bounding box center [378, 393] width 26 height 18
type input "2025/09/27"
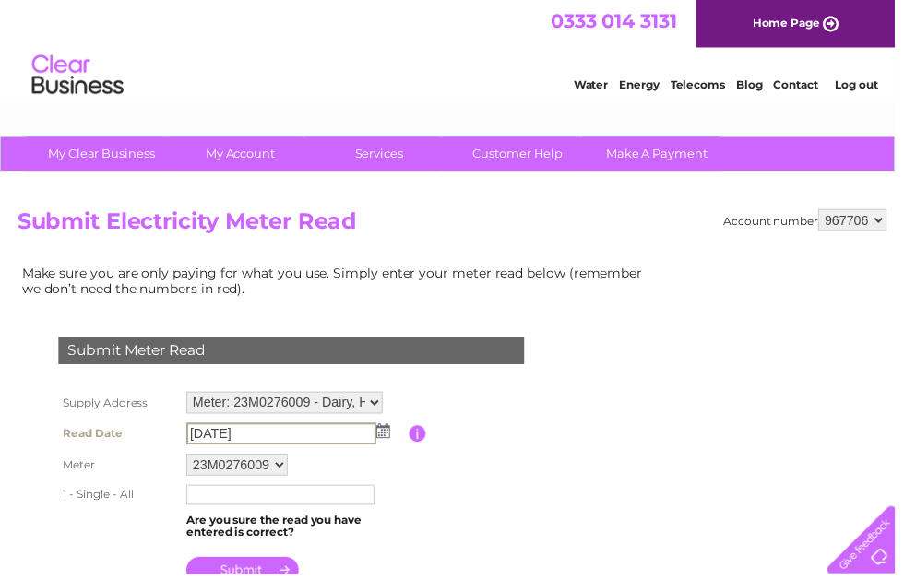
click at [333, 501] on input "text" at bounding box center [283, 500] width 190 height 20
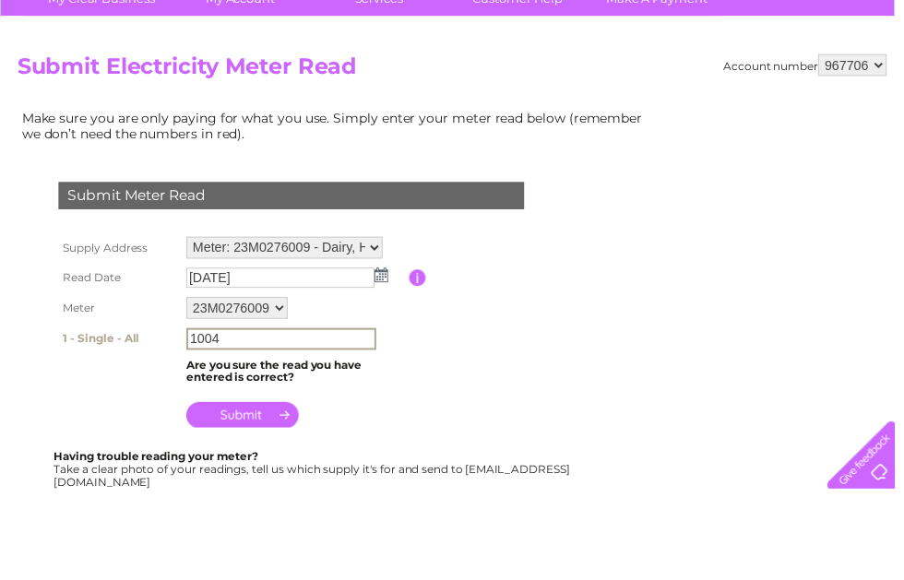
scroll to position [79, 0]
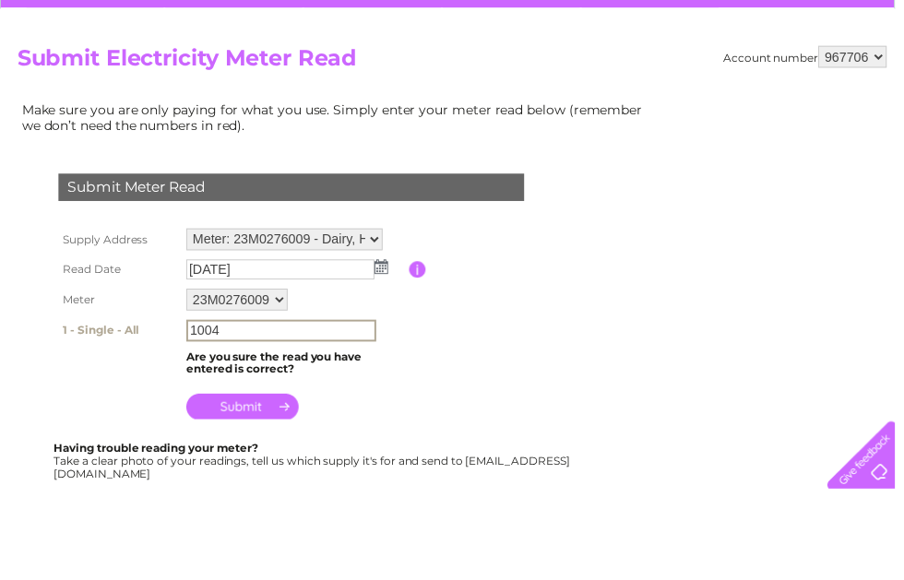
type input "1004"
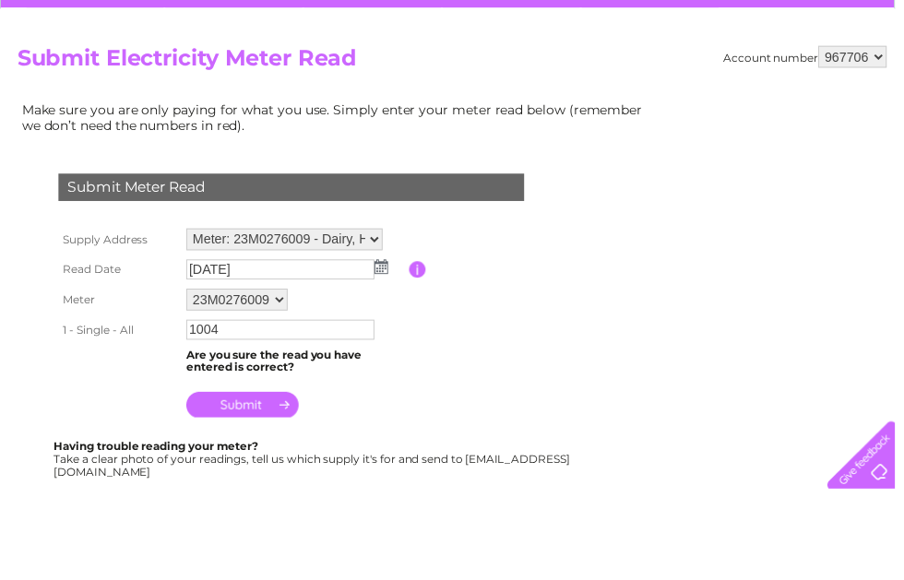
click at [251, 482] on input "submit" at bounding box center [244, 495] width 113 height 26
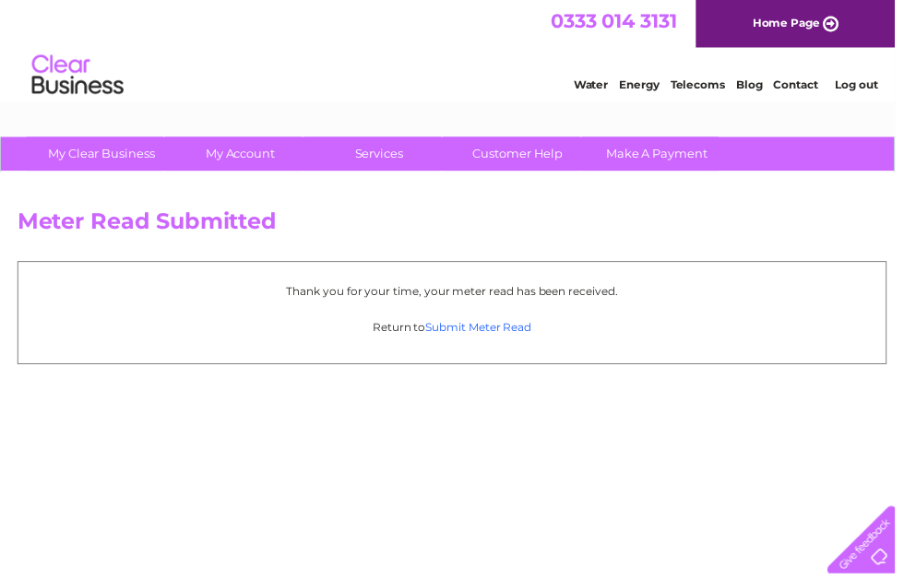
click at [522, 326] on link "Submit Meter Read" at bounding box center [483, 331] width 107 height 14
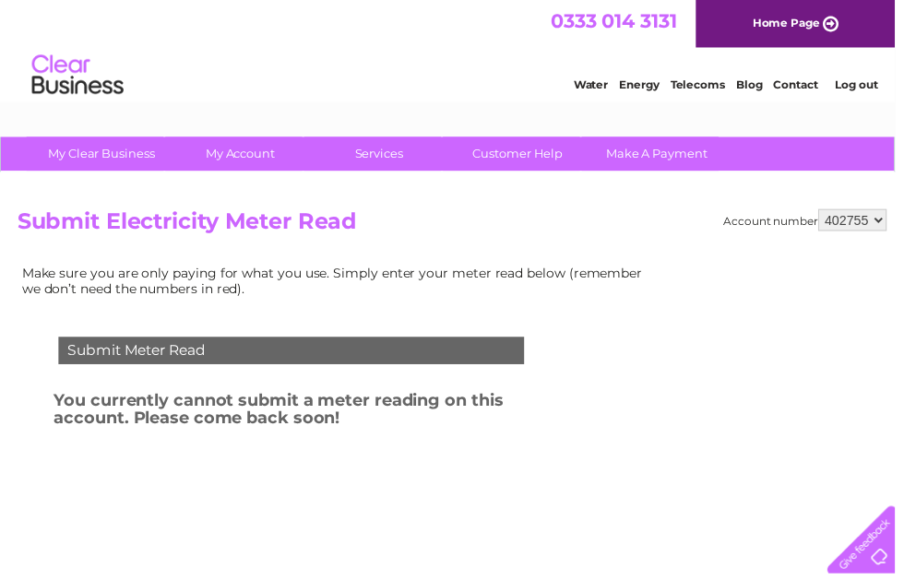
select select "967706"
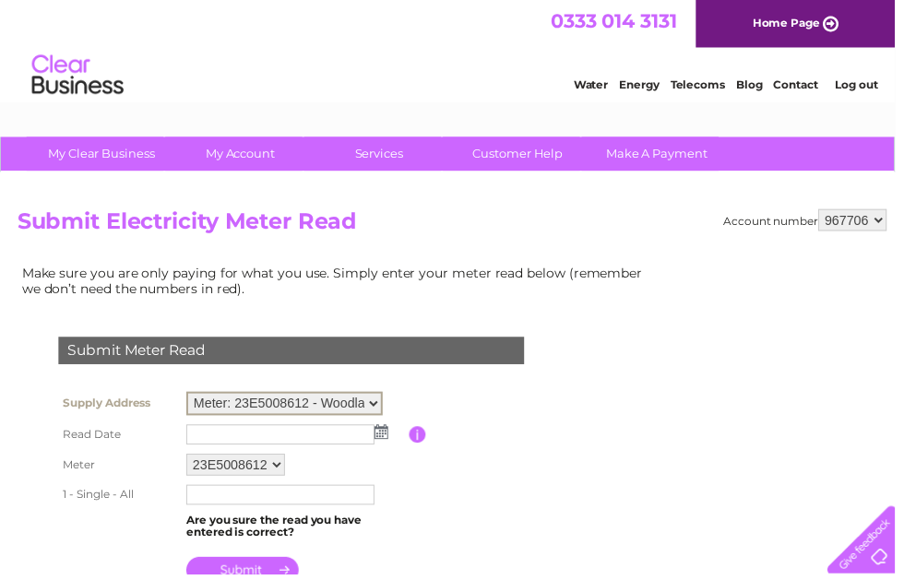
select select "132800"
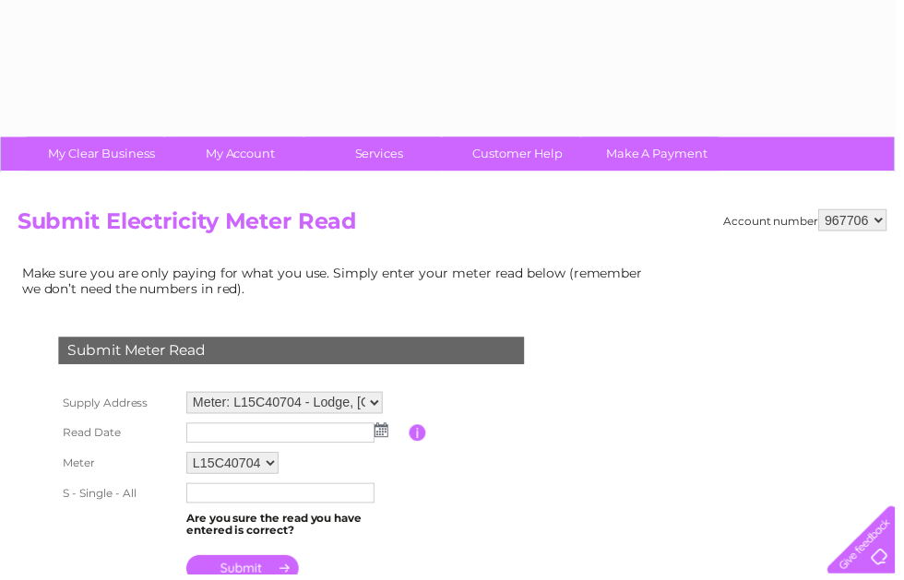
click at [387, 437] on img at bounding box center [385, 434] width 14 height 15
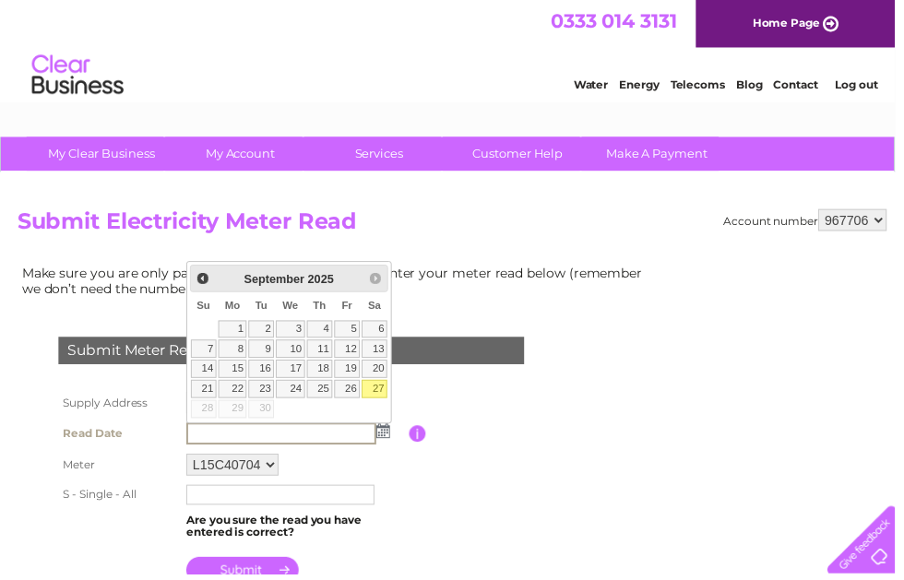
click at [381, 393] on link "27" at bounding box center [378, 393] width 26 height 18
type input "[DATE]"
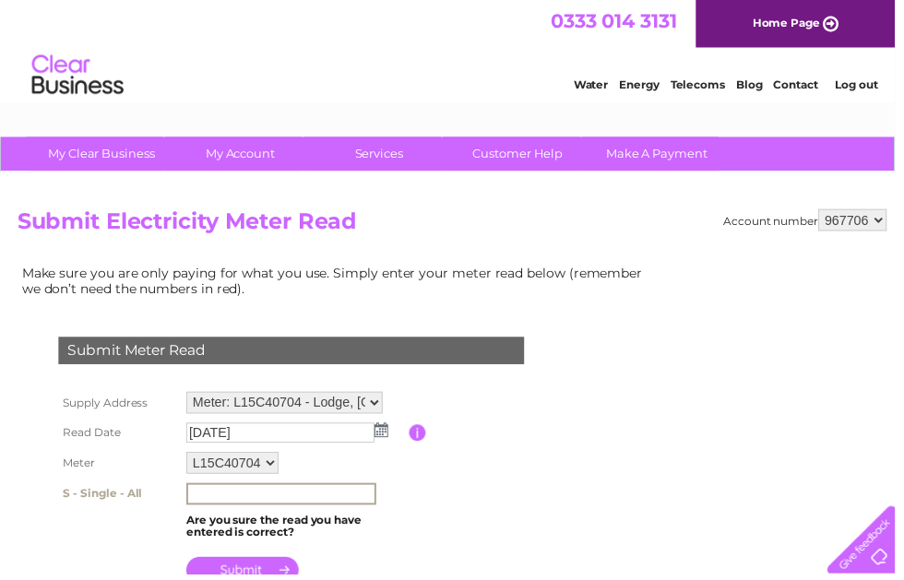
click at [341, 503] on input "text" at bounding box center [284, 499] width 192 height 22
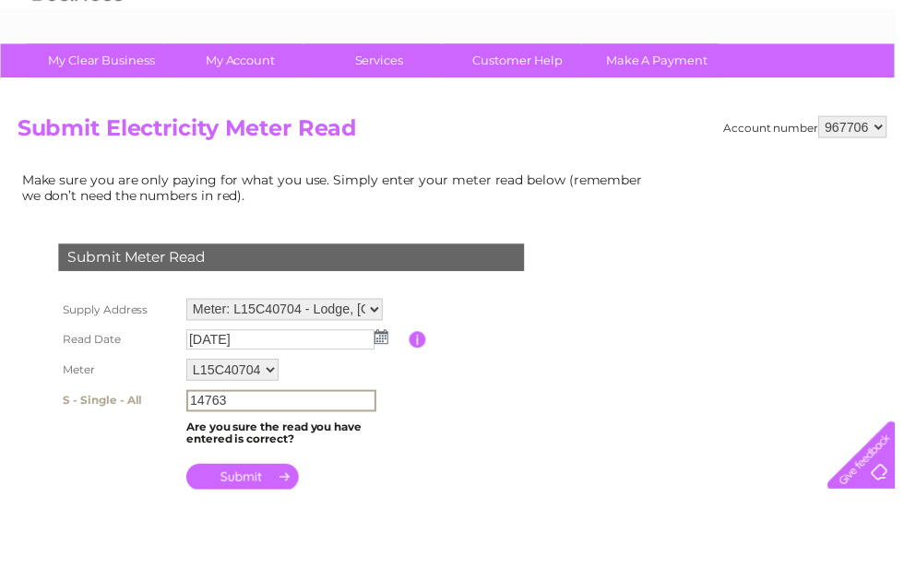
type input "14763"
click at [261, 555] on input "submit" at bounding box center [244, 568] width 113 height 26
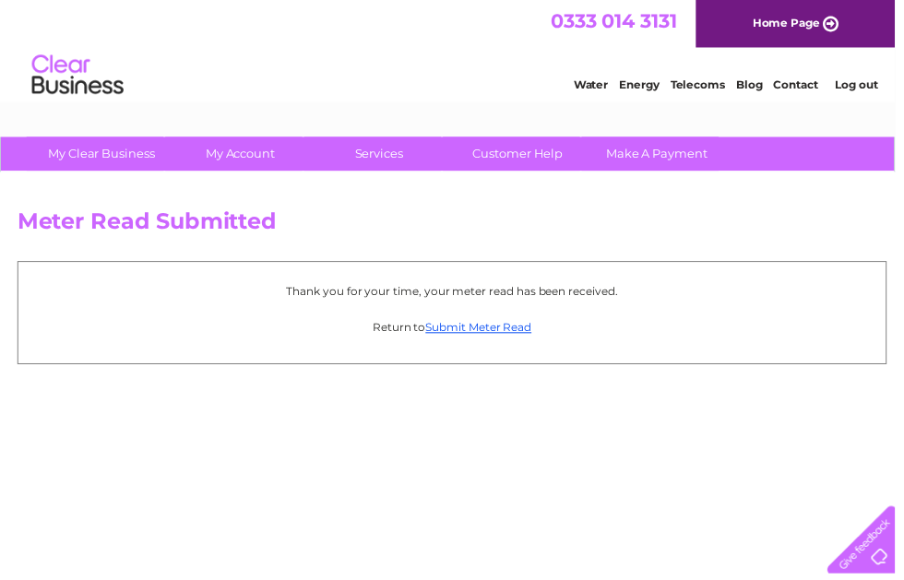
click at [865, 90] on link "Log out" at bounding box center [864, 85] width 43 height 14
